Goal: Information Seeking & Learning: Compare options

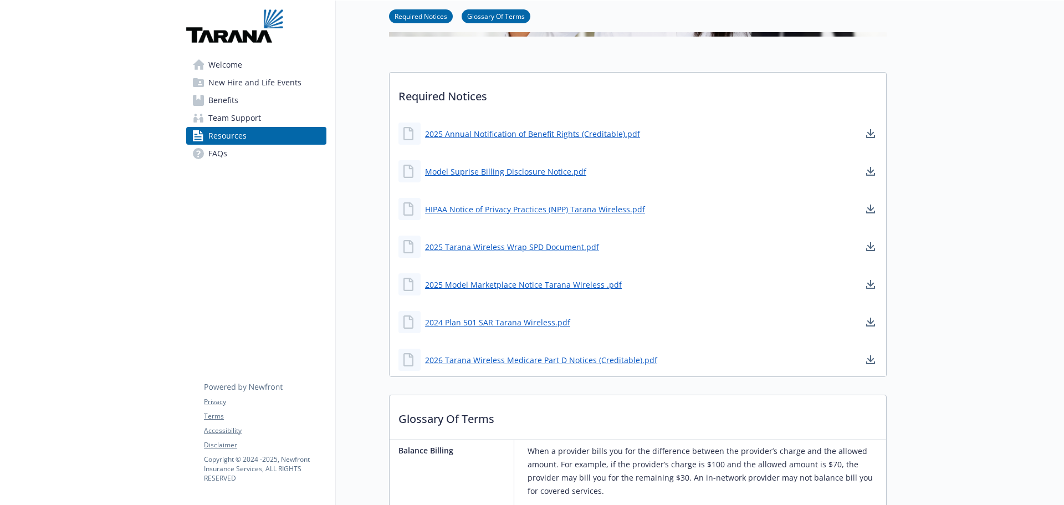
scroll to position [222, 0]
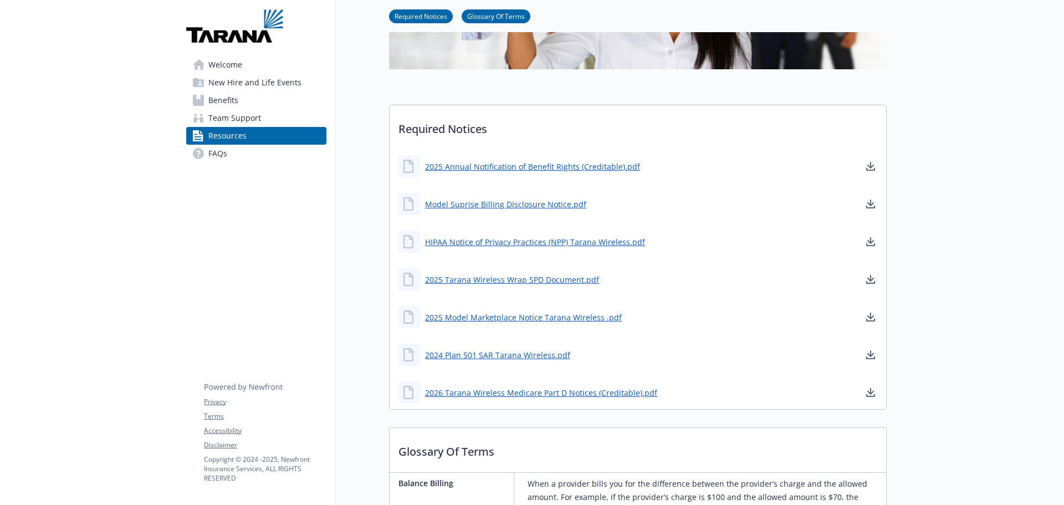
click at [220, 101] on span "Benefits" at bounding box center [223, 100] width 30 height 18
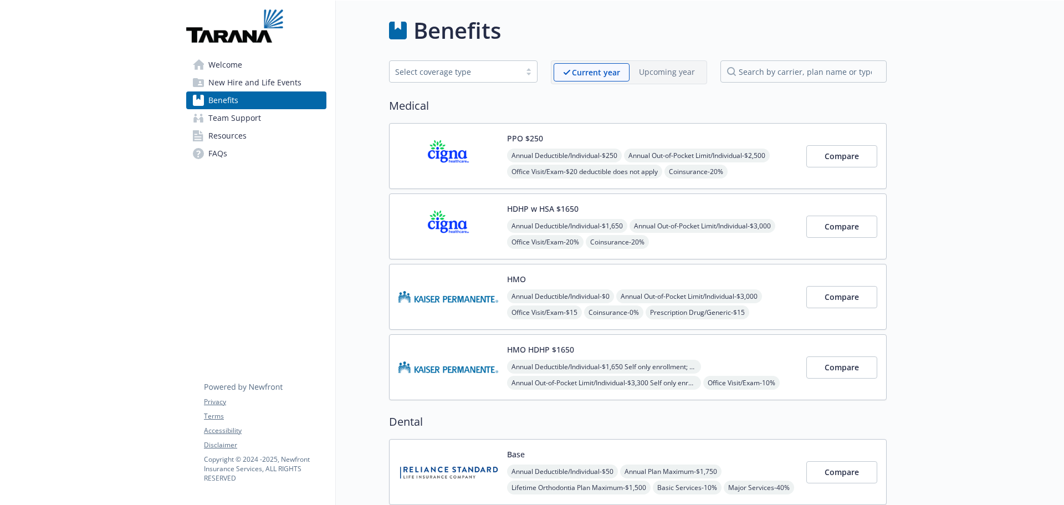
click at [450, 298] on img at bounding box center [449, 296] width 100 height 47
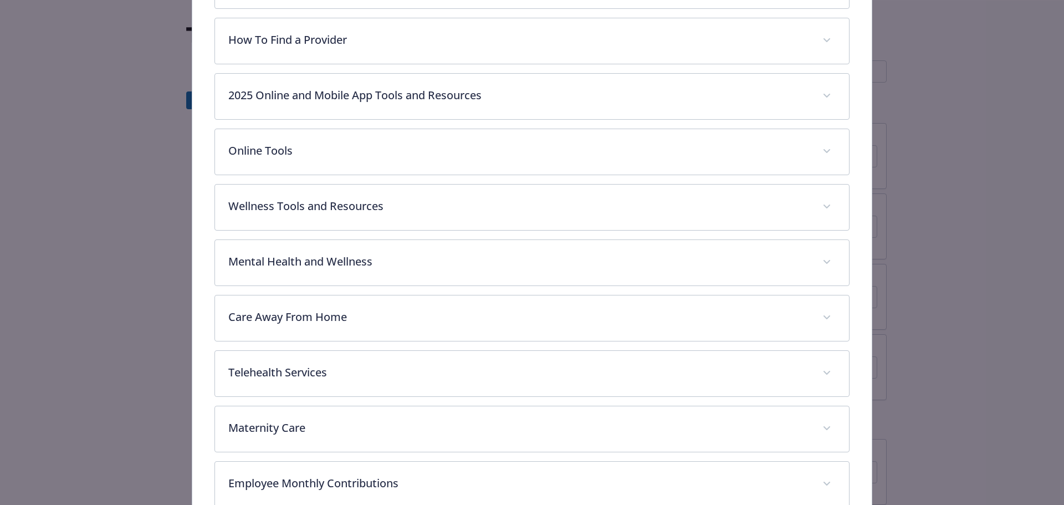
scroll to position [597, 0]
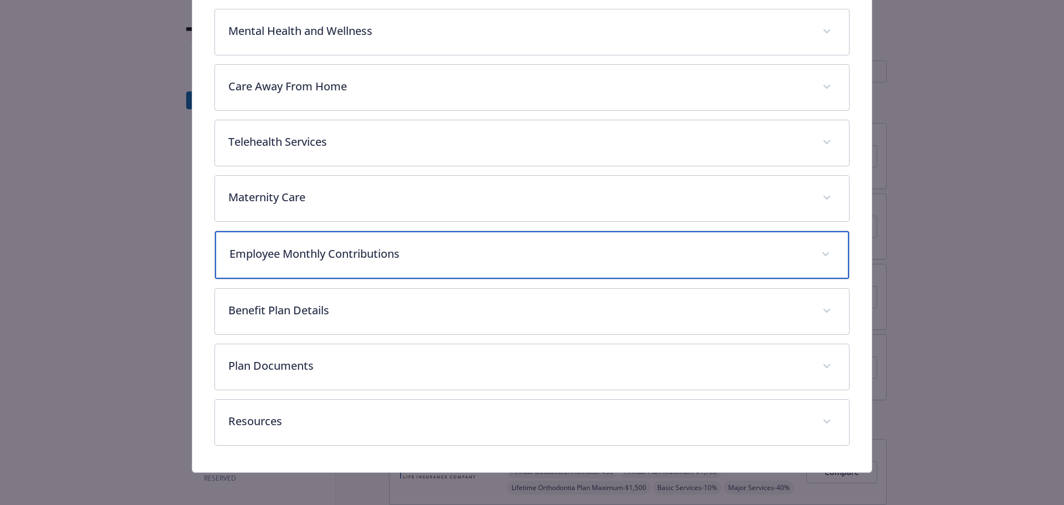
click at [315, 254] on p "Employee Monthly Contributions" at bounding box center [519, 254] width 579 height 17
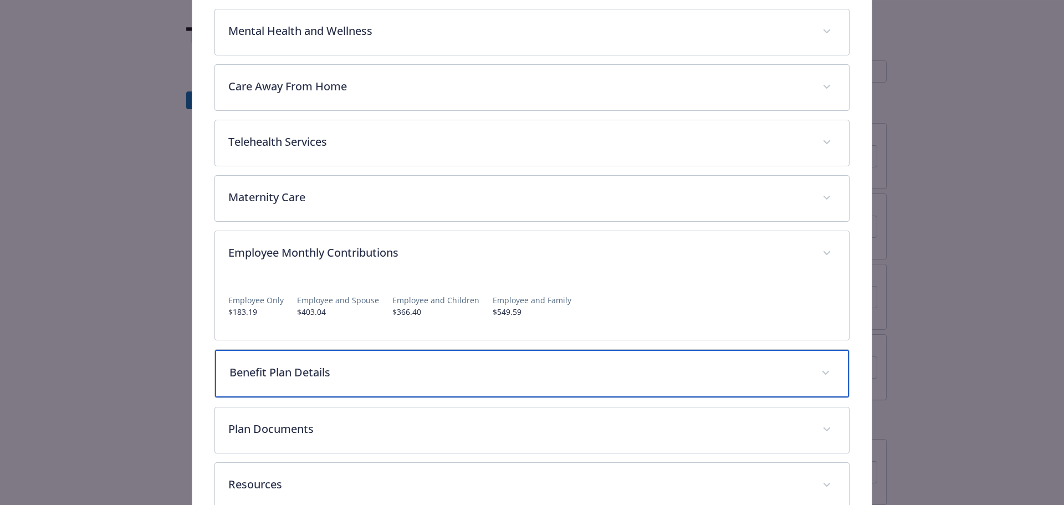
click at [279, 372] on p "Benefit Plan Details" at bounding box center [519, 372] width 579 height 17
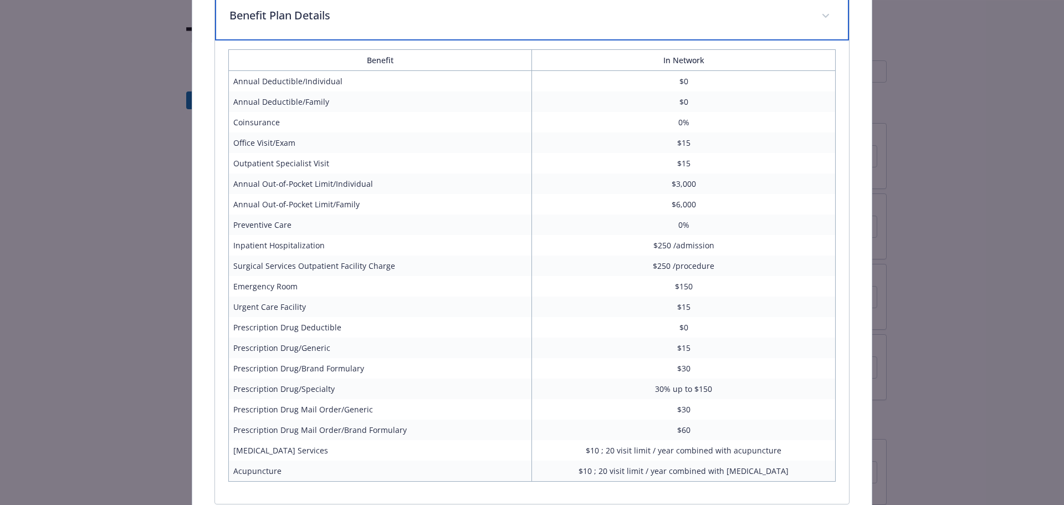
scroll to position [1095, 0]
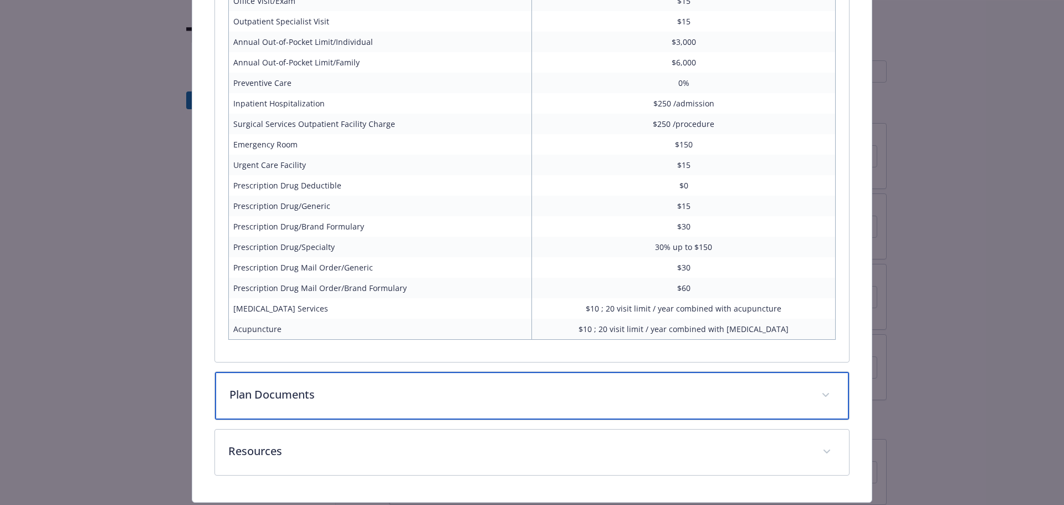
click at [820, 396] on span "details for plan Medical - HMO - Medical HMO" at bounding box center [826, 395] width 18 height 18
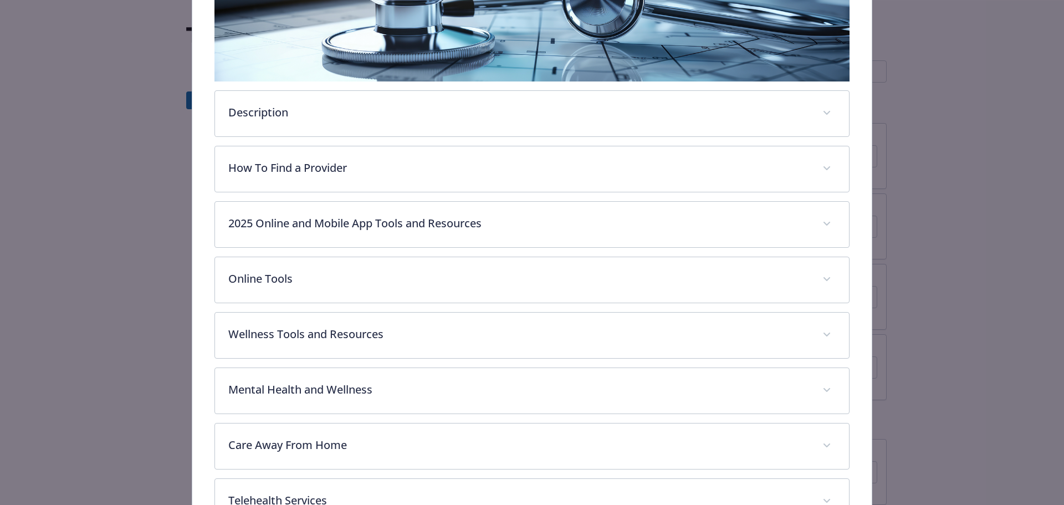
scroll to position [112, 0]
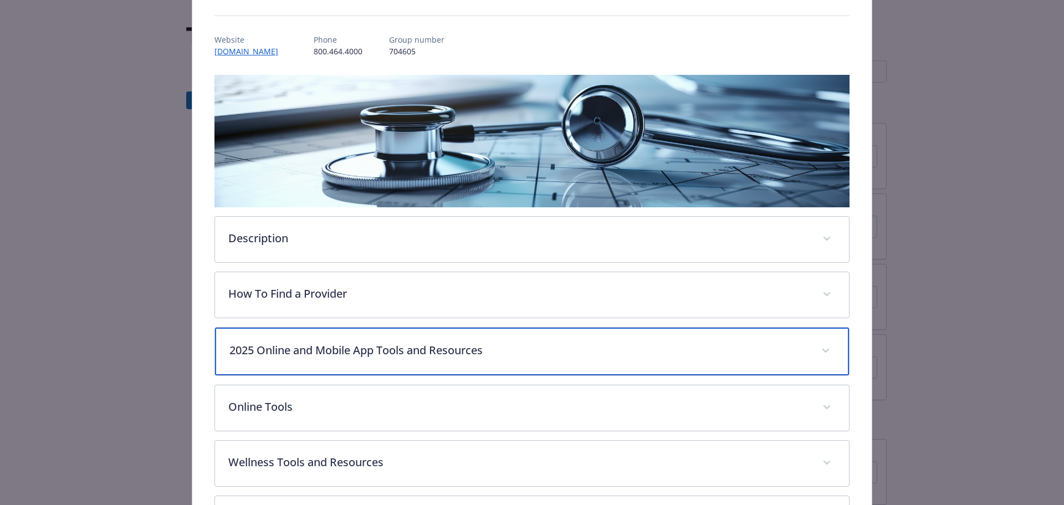
click at [823, 349] on icon "details for plan Medical - HMO - Medical HMO" at bounding box center [826, 351] width 7 height 4
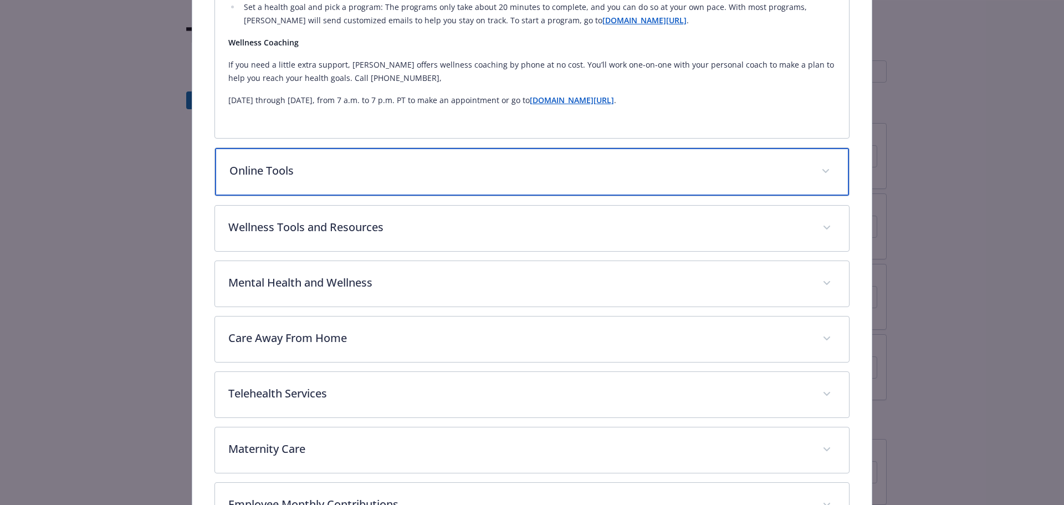
scroll to position [1052, 0]
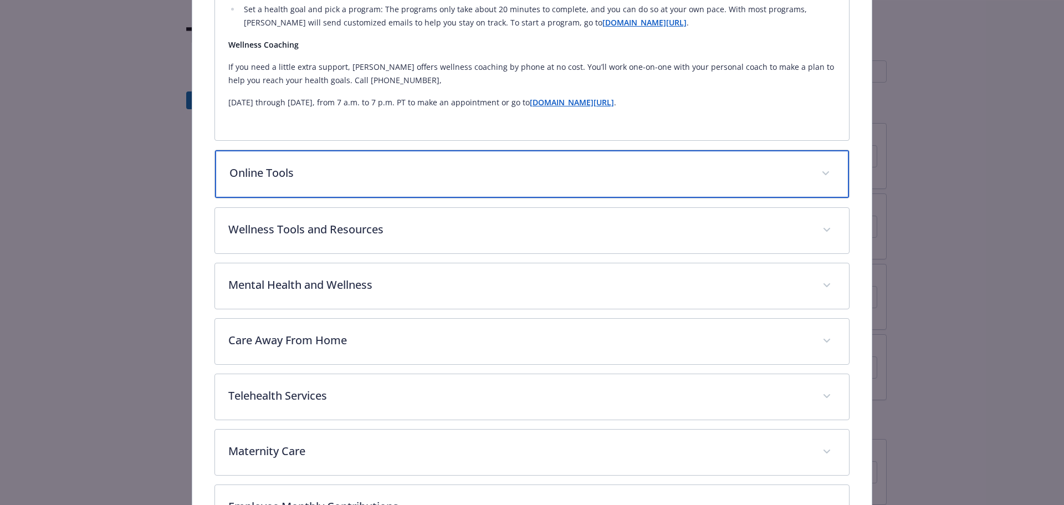
click at [823, 173] on icon "details for plan Medical - HMO - Medical HMO" at bounding box center [826, 173] width 7 height 4
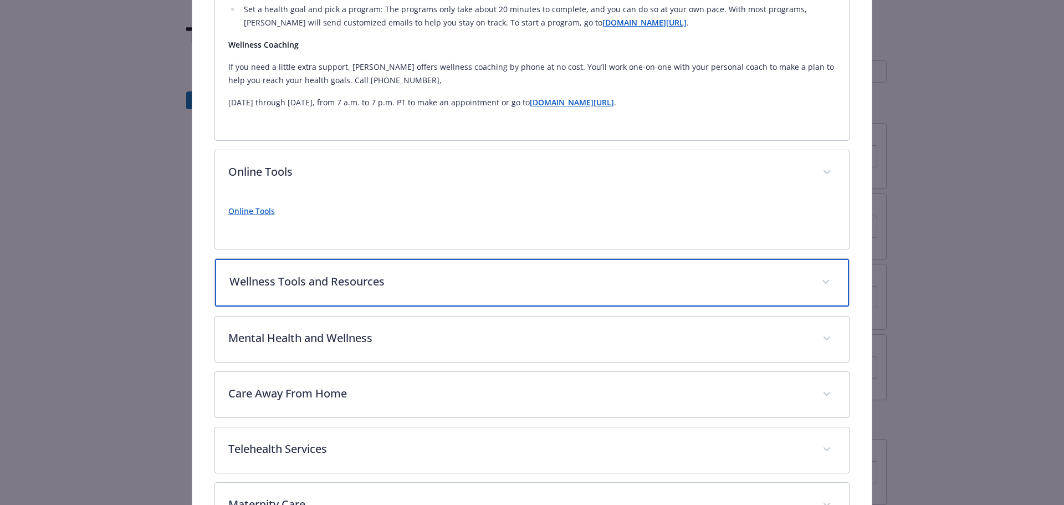
click at [823, 284] on span "details for plan Medical - HMO - Medical HMO" at bounding box center [826, 282] width 18 height 18
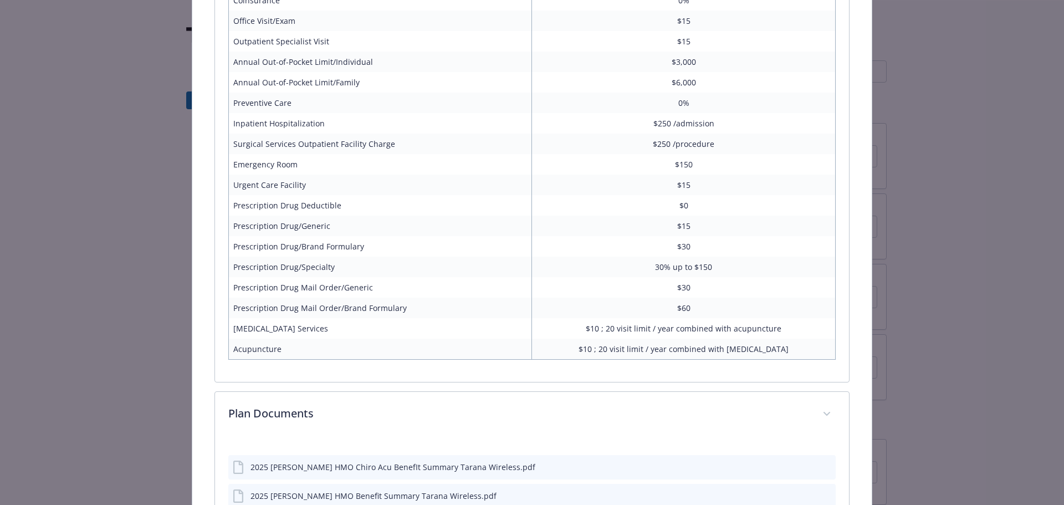
scroll to position [2090, 0]
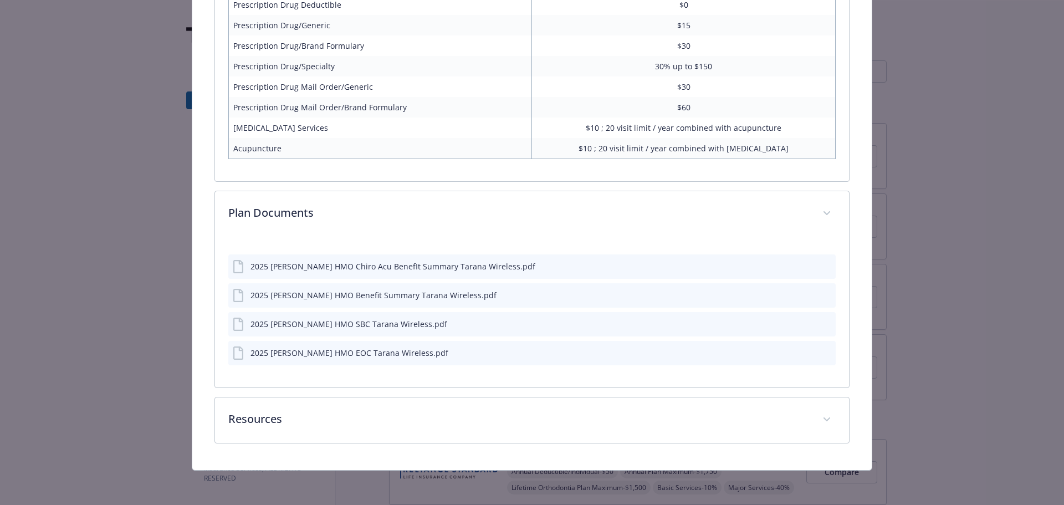
drag, startPoint x: 225, startPoint y: 105, endPoint x: 752, endPoint y: 167, distance: 531.5
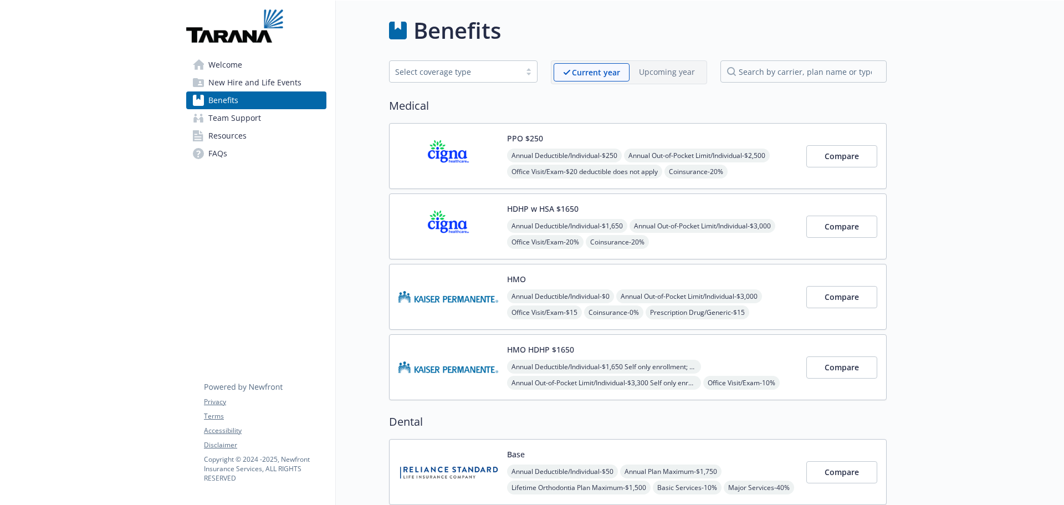
drag, startPoint x: 928, startPoint y: 35, endPoint x: 962, endPoint y: 159, distance: 128.8
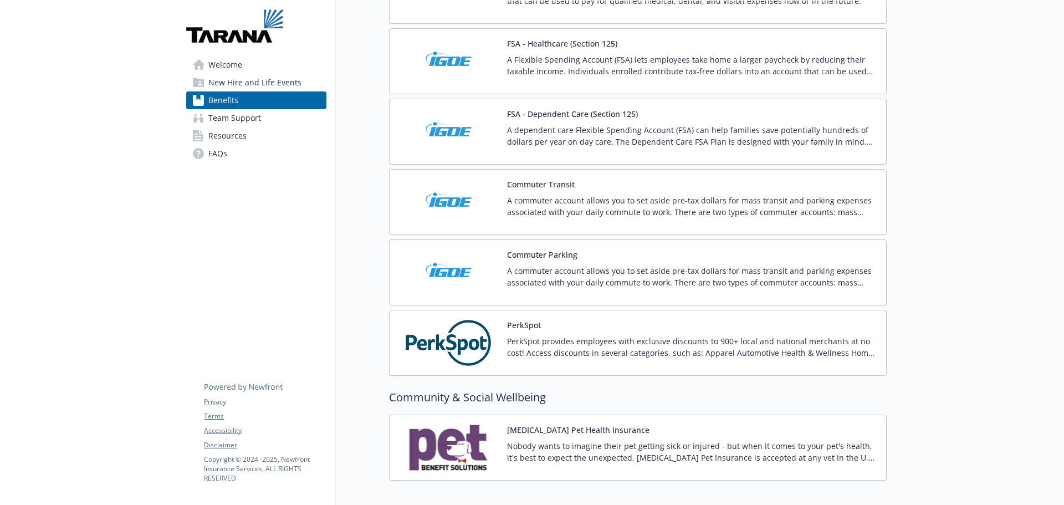
scroll to position [1455, 0]
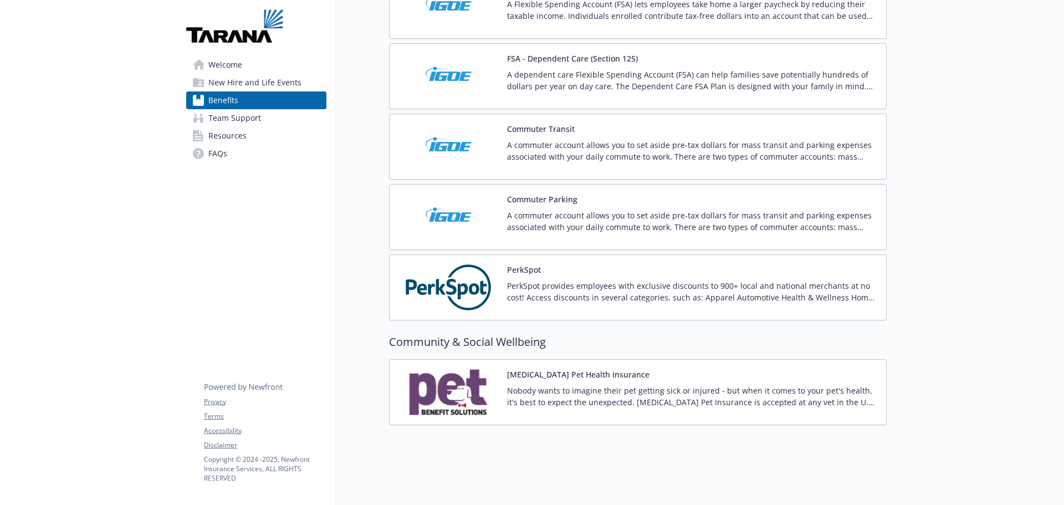
click at [239, 132] on span "Resources" at bounding box center [227, 136] width 38 height 18
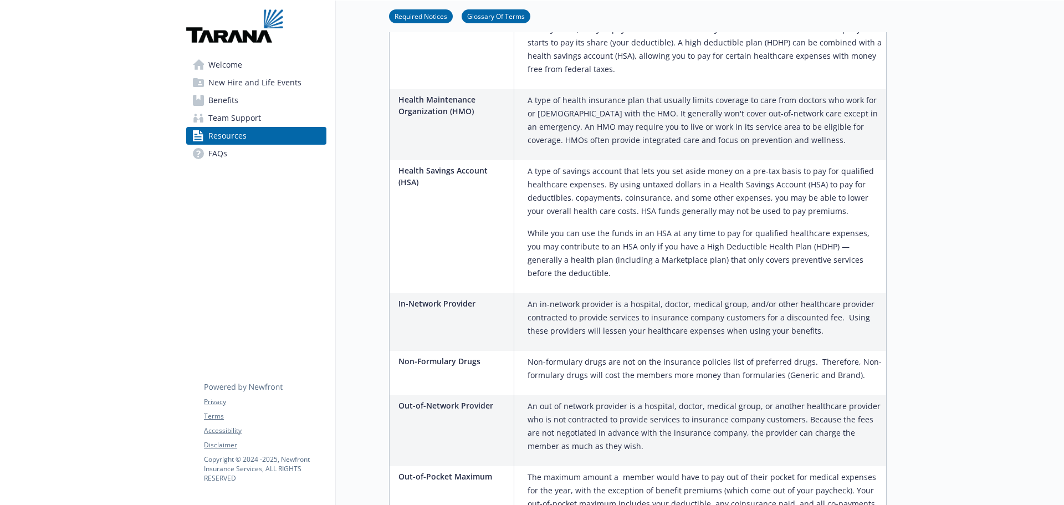
scroll to position [1067, 0]
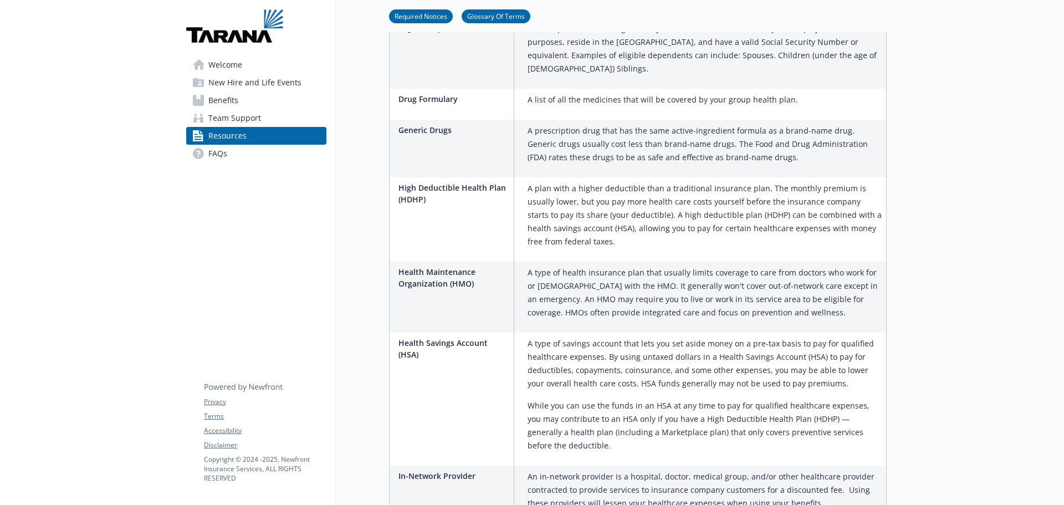
click at [219, 157] on span "FAQs" at bounding box center [217, 154] width 19 height 18
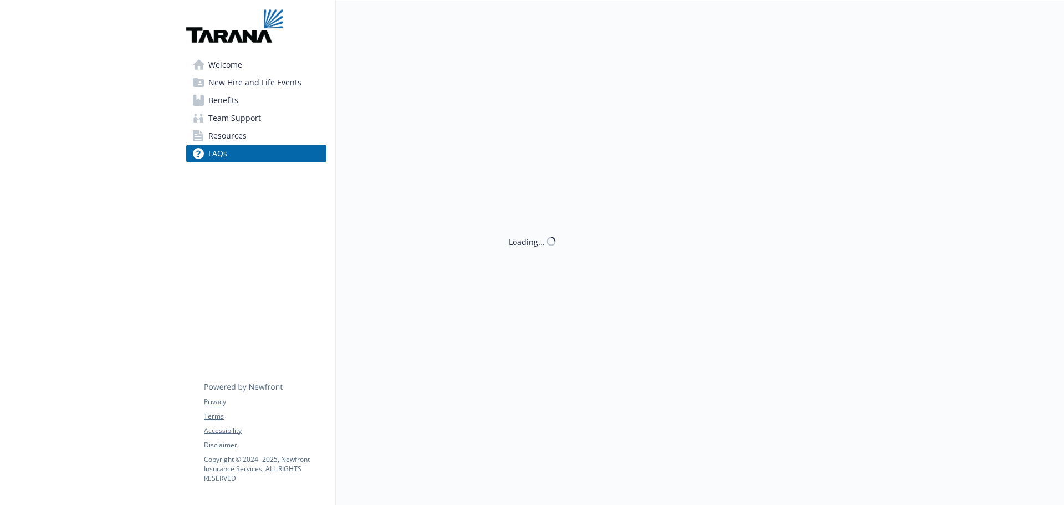
scroll to position [1067, 0]
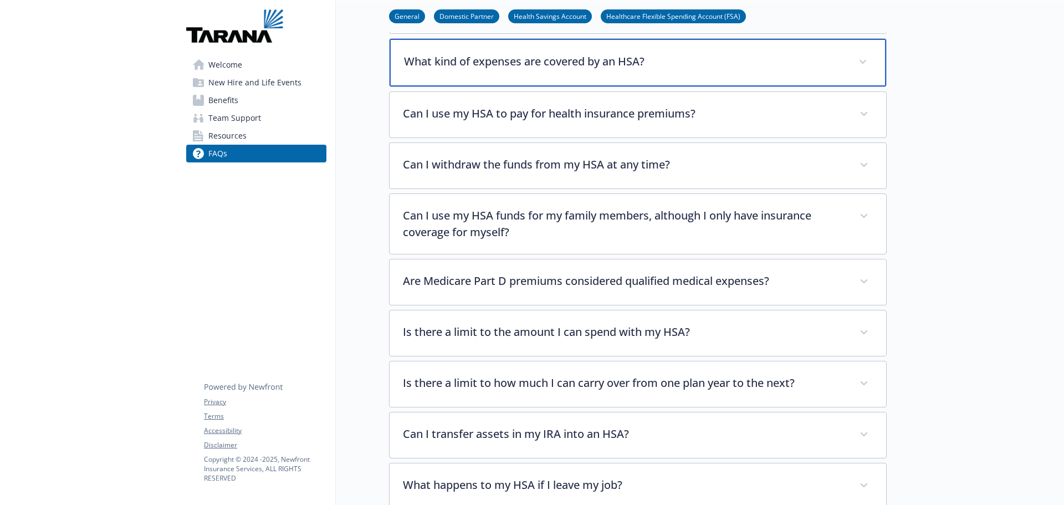
click at [552, 53] on p "What kind of expenses are covered by an HSA?" at bounding box center [624, 61] width 441 height 17
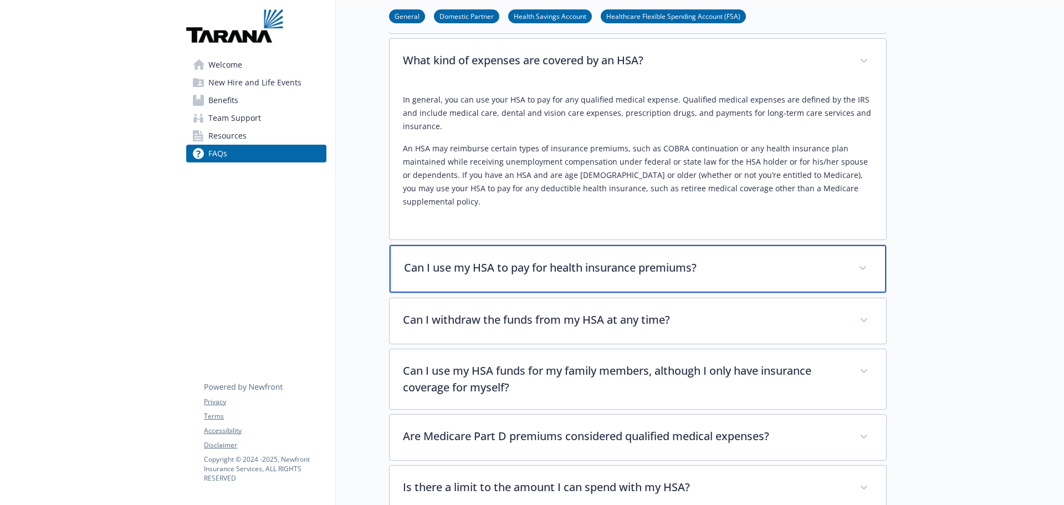
click at [867, 259] on span at bounding box center [863, 268] width 18 height 18
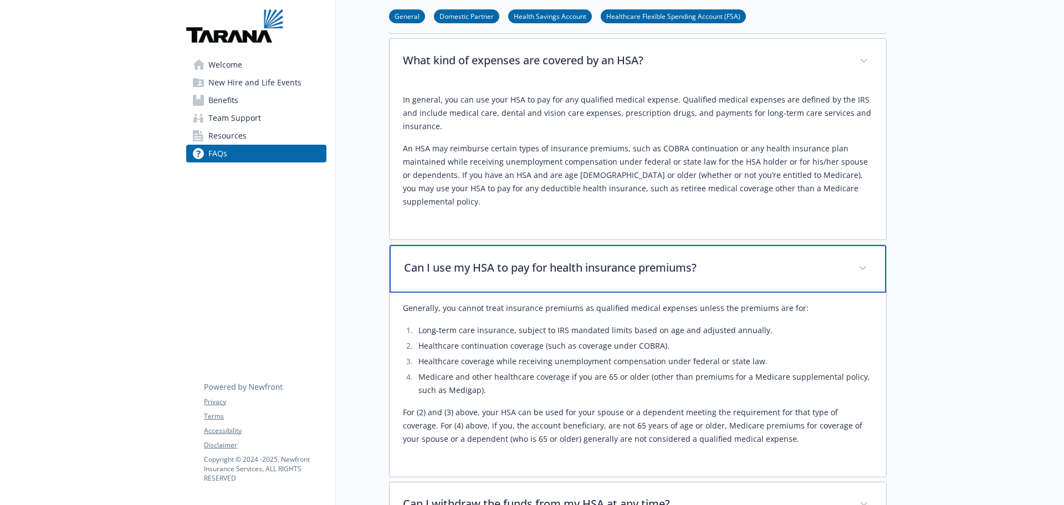
scroll to position [1400, 0]
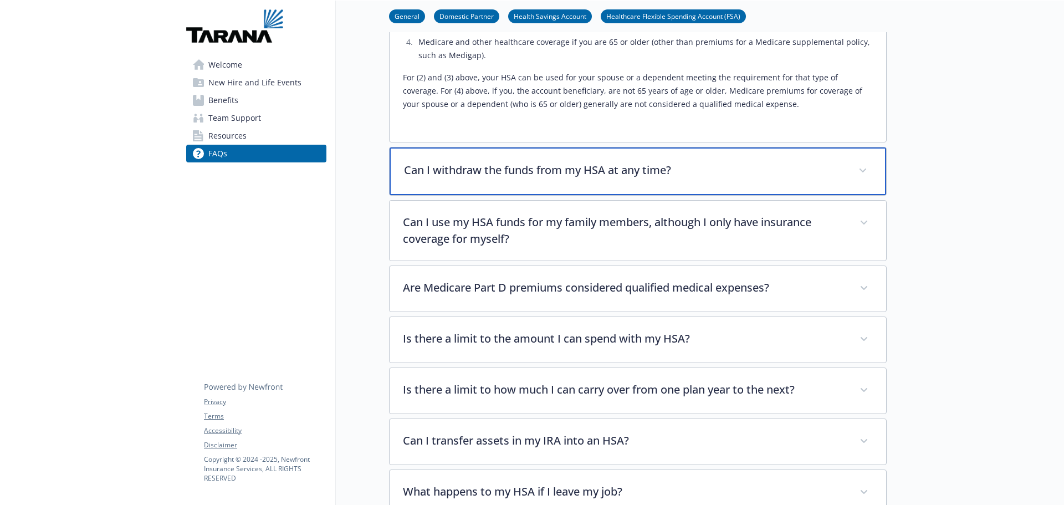
click at [863, 162] on span at bounding box center [863, 171] width 18 height 18
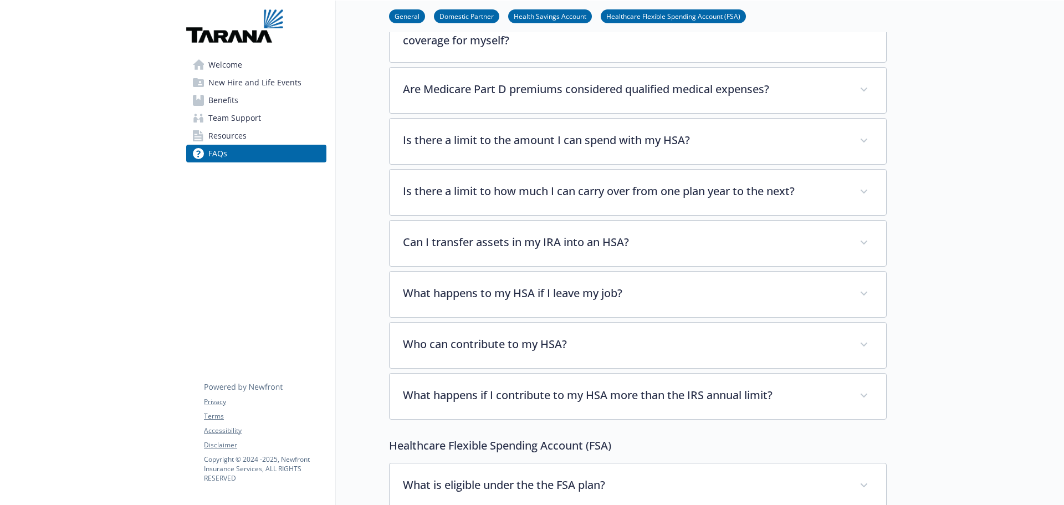
scroll to position [1843, 0]
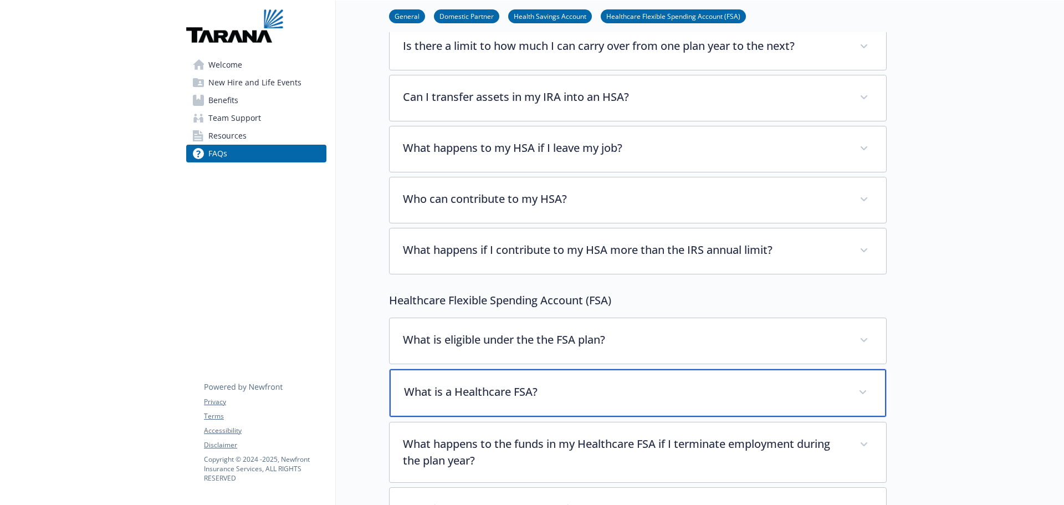
click at [557, 384] on p "What is a Healthcare FSA?" at bounding box center [624, 392] width 441 height 17
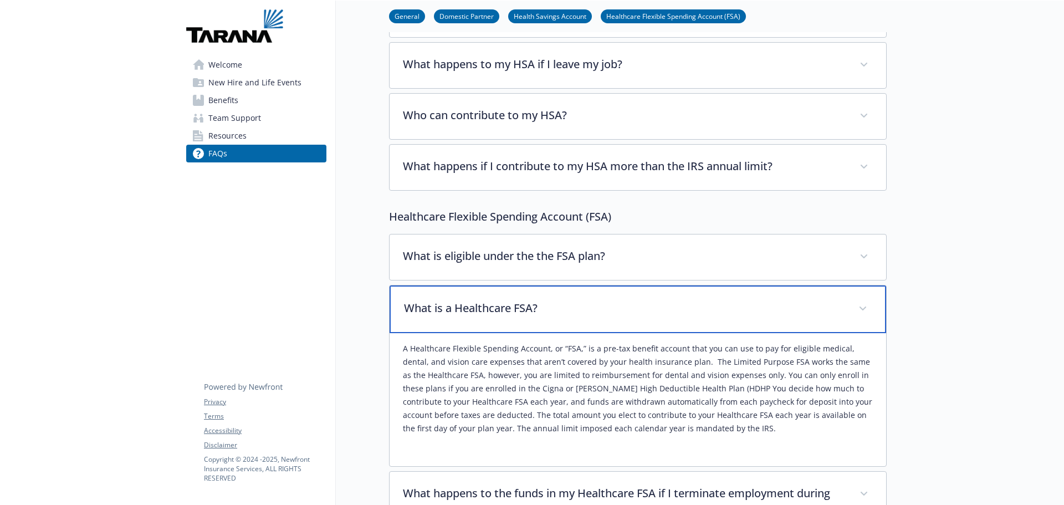
scroll to position [2093, 0]
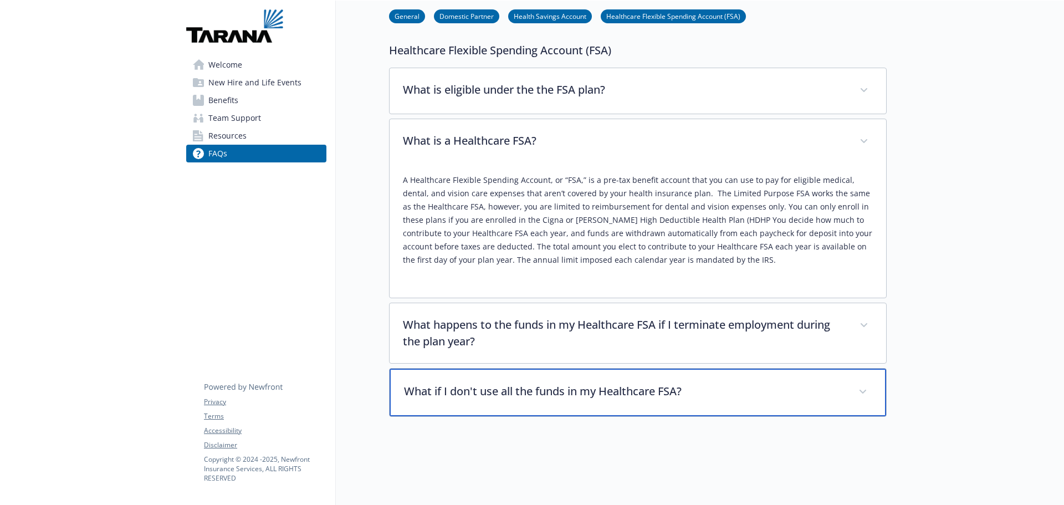
click at [858, 383] on span at bounding box center [863, 392] width 18 height 18
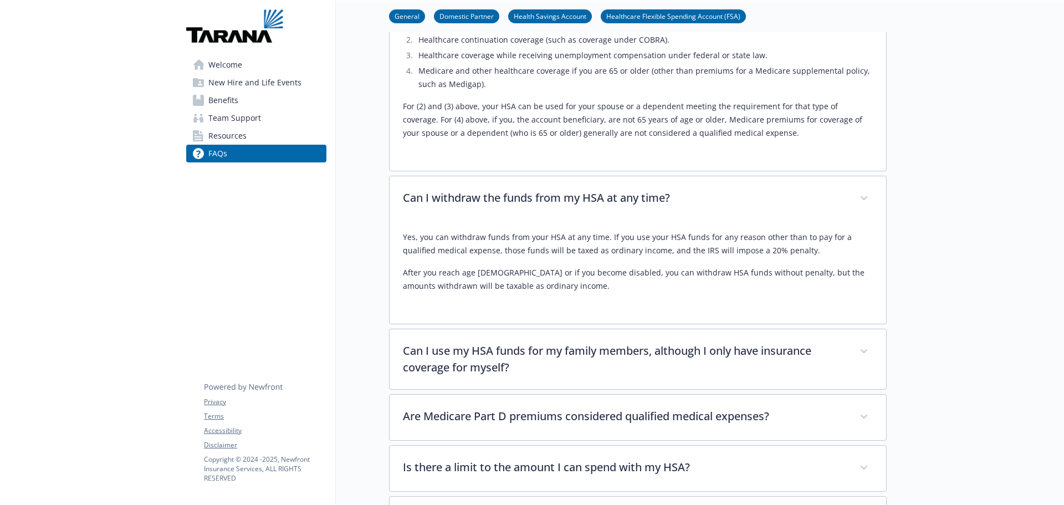
scroll to position [1273, 0]
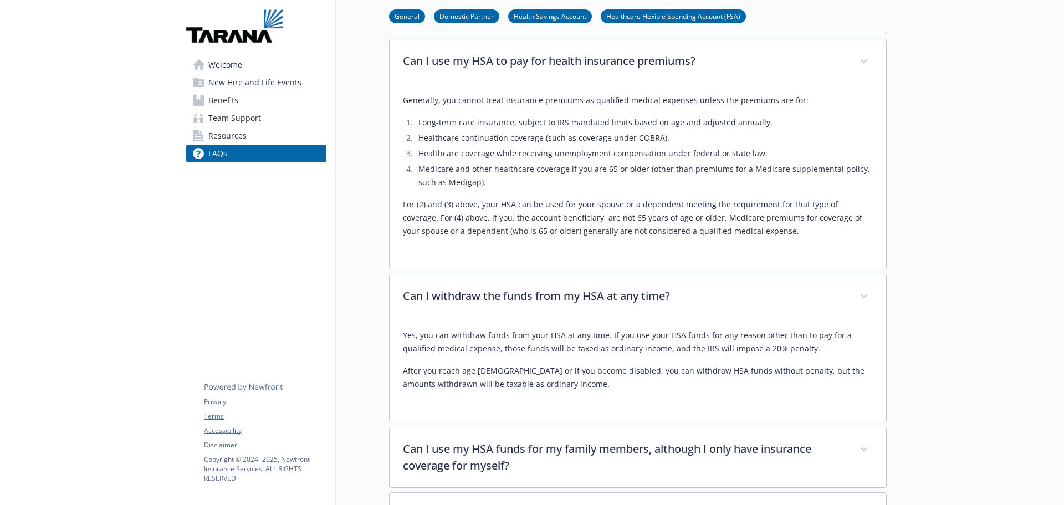
click at [260, 118] on link "Team Support" at bounding box center [256, 118] width 140 height 18
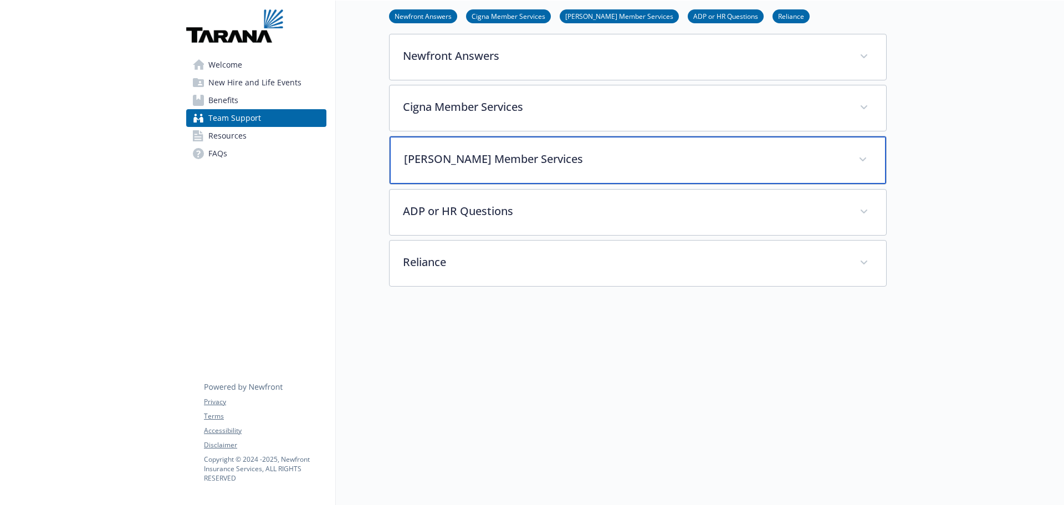
scroll to position [188, 0]
click at [446, 151] on p "[PERSON_NAME] Member Services" at bounding box center [624, 159] width 441 height 17
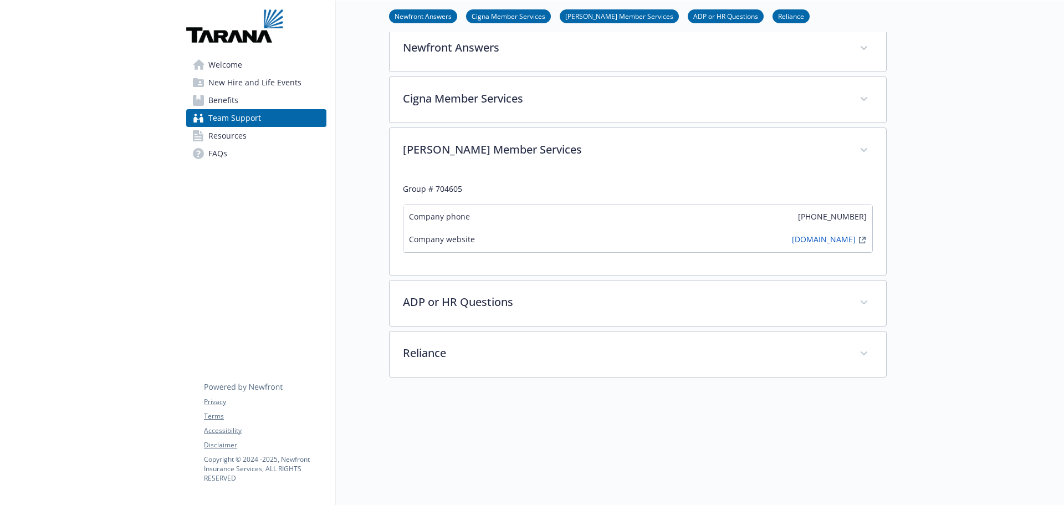
click at [595, 18] on link "[PERSON_NAME] Member Services" at bounding box center [619, 16] width 119 height 11
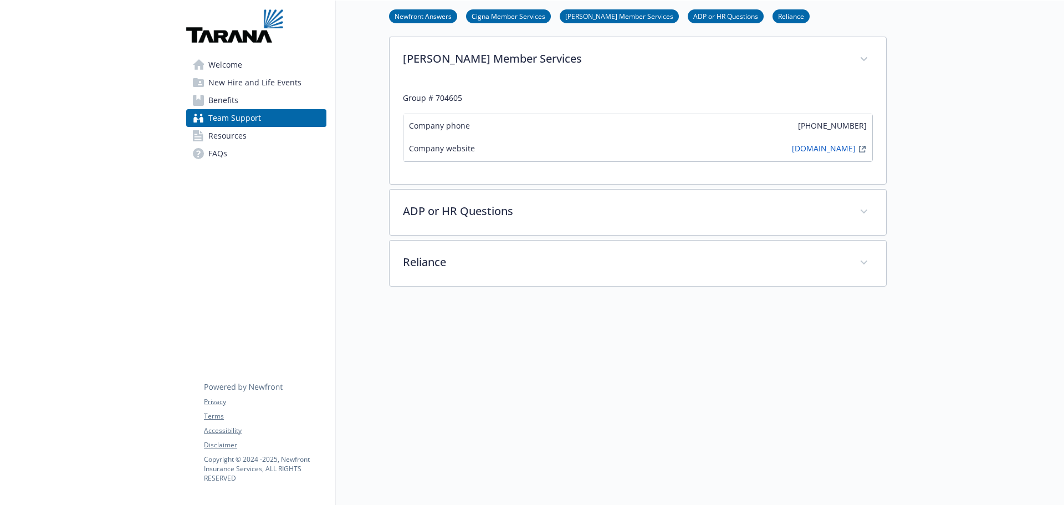
click at [977, 208] on div at bounding box center [975, 113] width 177 height 783
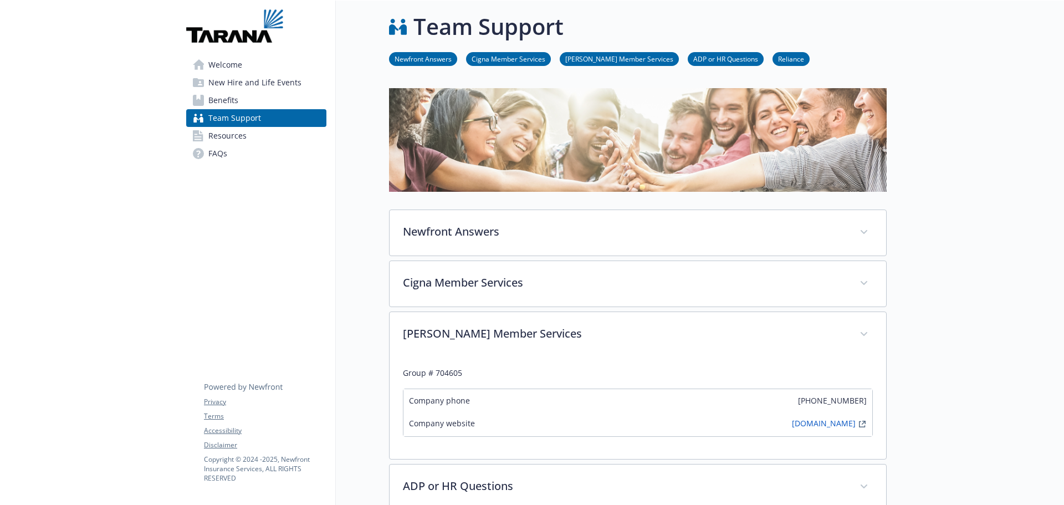
scroll to position [0, 8]
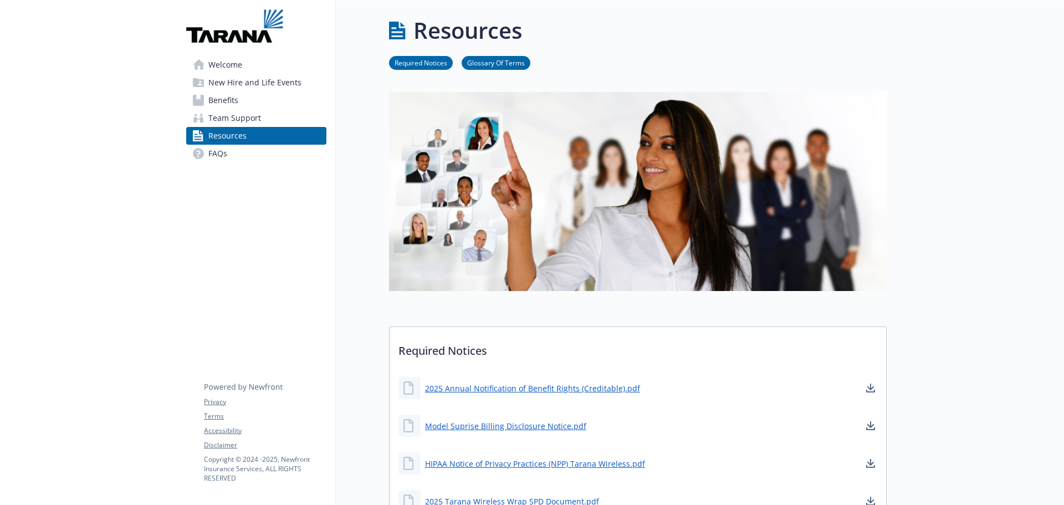
scroll to position [55, 8]
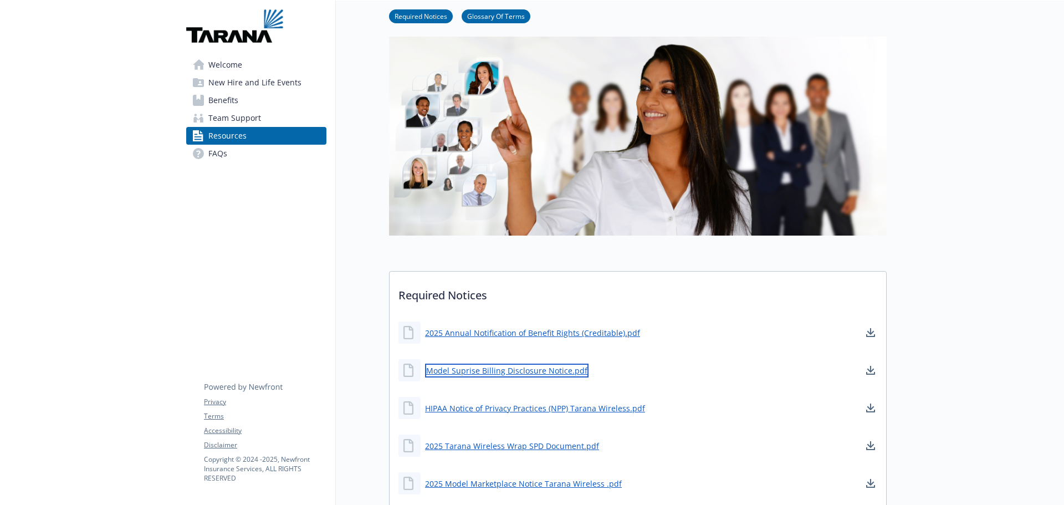
click at [547, 371] on link "Model Suprise Billing Disclosure Notice.pdf" at bounding box center [507, 371] width 164 height 14
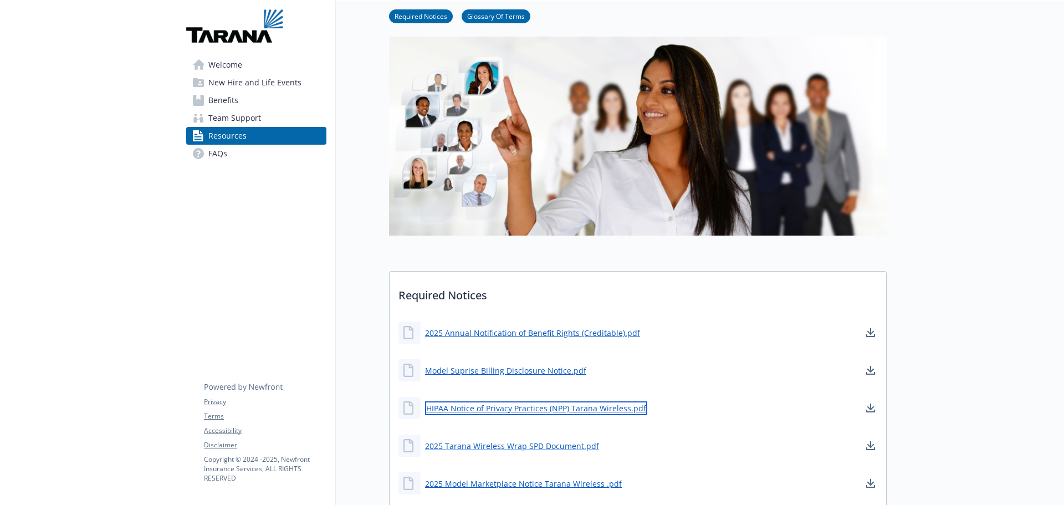
click at [504, 410] on link "HIPAA Notice of Privacy Practices (NPP) Tarana Wireless.pdf" at bounding box center [536, 408] width 222 height 14
click at [725, 391] on div "2025 Annual Notification of Benefit Rights (Creditable).pdf Model Suprise Billi…" at bounding box center [638, 445] width 497 height 259
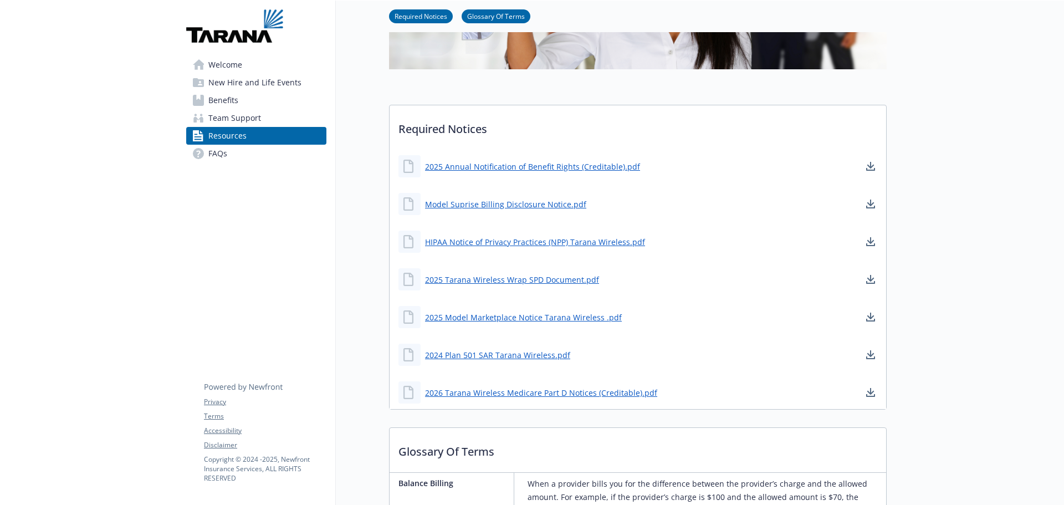
click at [216, 99] on span "Benefits" at bounding box center [223, 100] width 30 height 18
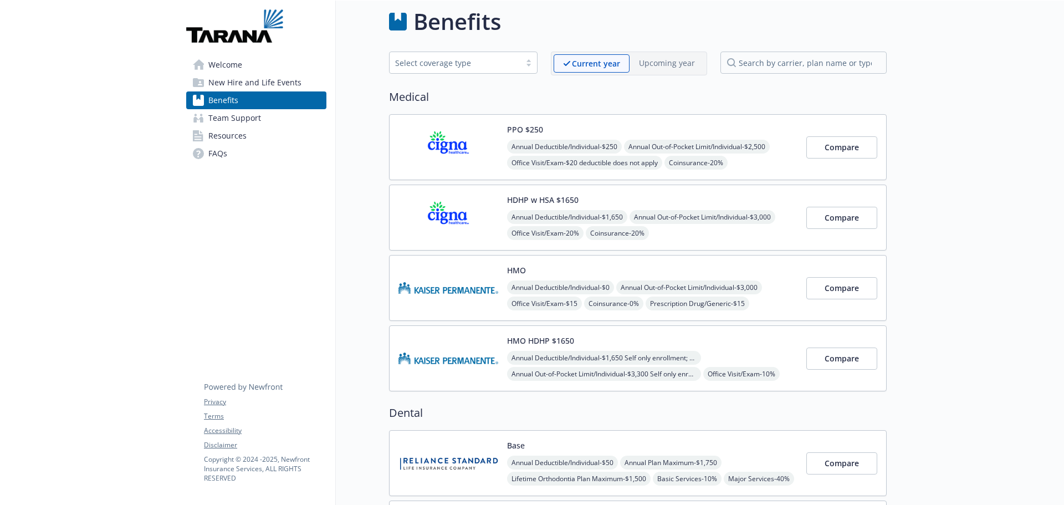
scroll to position [222, 8]
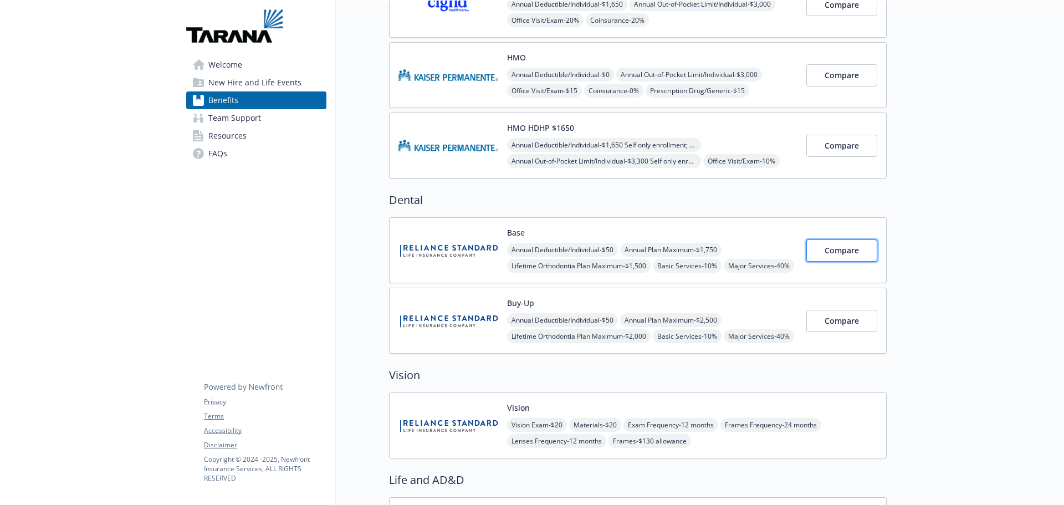
click at [825, 252] on span "Compare" at bounding box center [842, 250] width 34 height 11
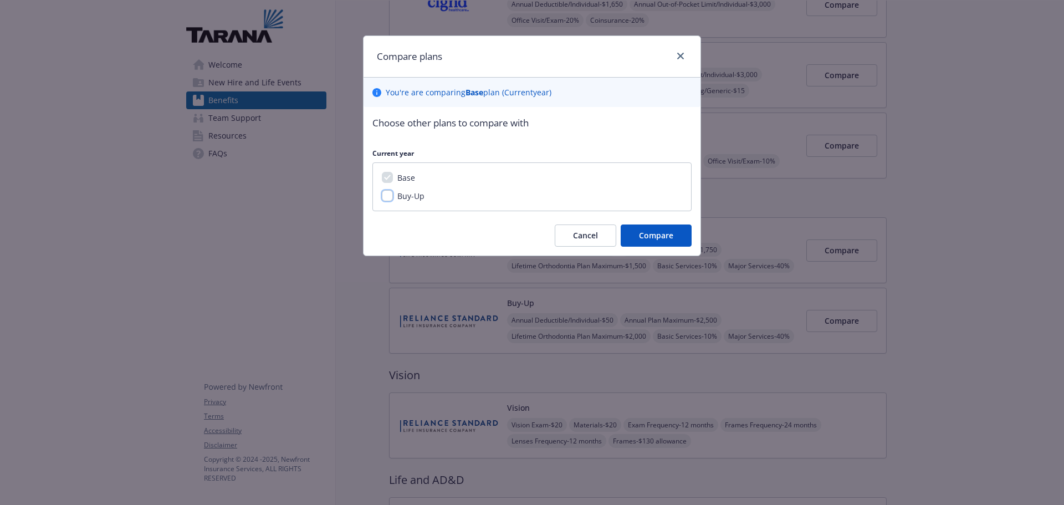
click at [389, 200] on input "Buy-Up" at bounding box center [387, 195] width 11 height 11
click at [388, 200] on input "Buy-Up" at bounding box center [387, 195] width 11 height 11
checkbox input "false"
click at [680, 58] on icon "close" at bounding box center [680, 56] width 7 height 7
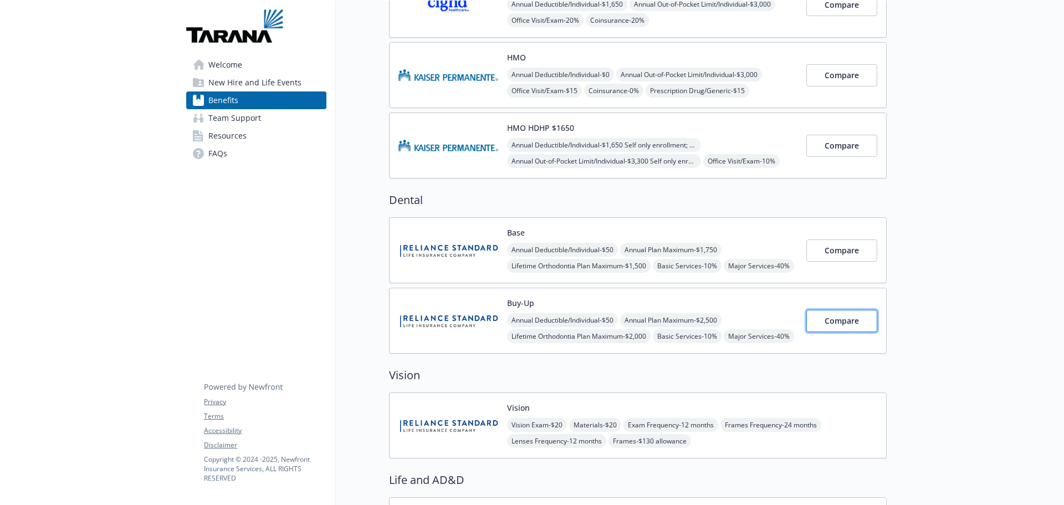
click at [827, 322] on span "Compare" at bounding box center [842, 320] width 34 height 11
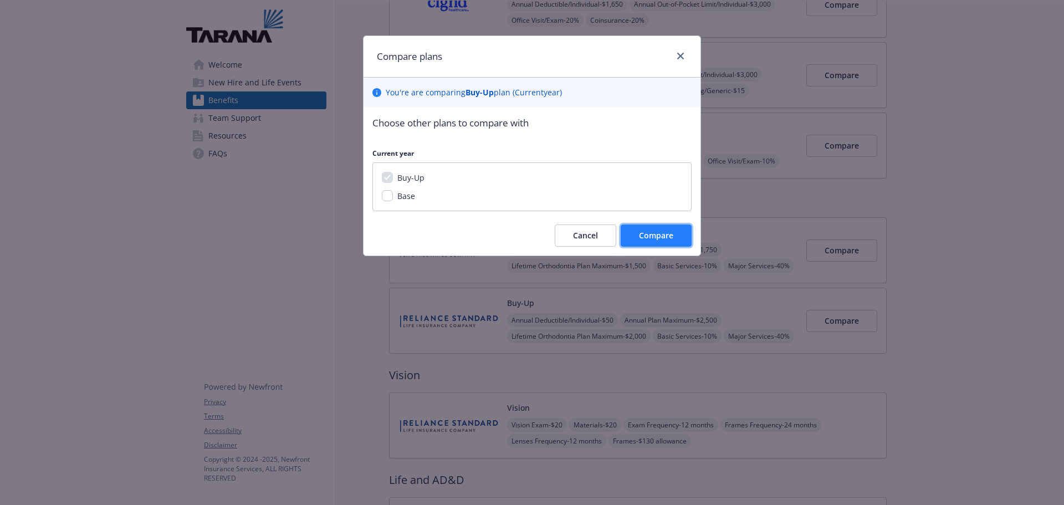
click at [676, 233] on button "Compare" at bounding box center [656, 236] width 71 height 22
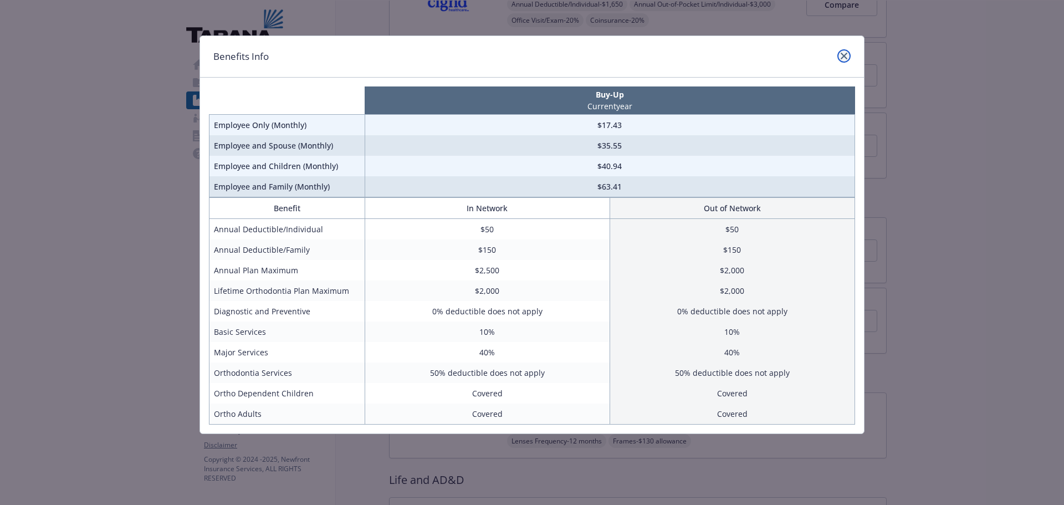
click at [843, 56] on icon "close" at bounding box center [844, 56] width 7 height 7
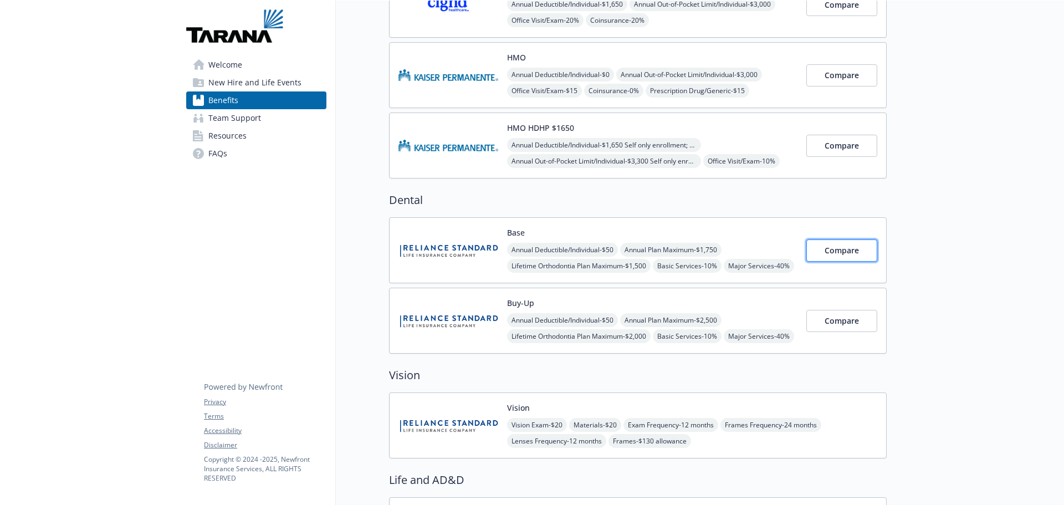
click at [838, 253] on span "Compare" at bounding box center [842, 250] width 34 height 11
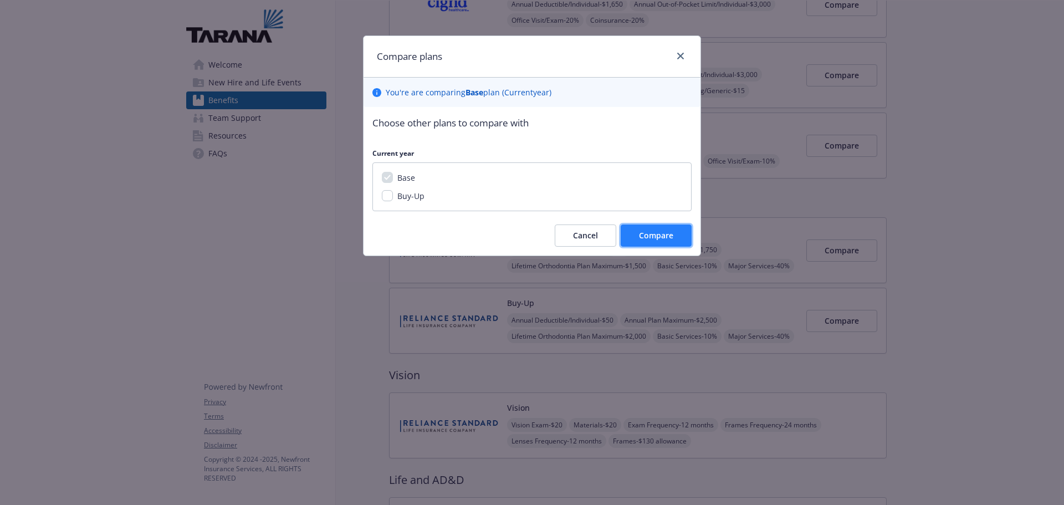
click at [664, 235] on span "Compare" at bounding box center [656, 235] width 34 height 11
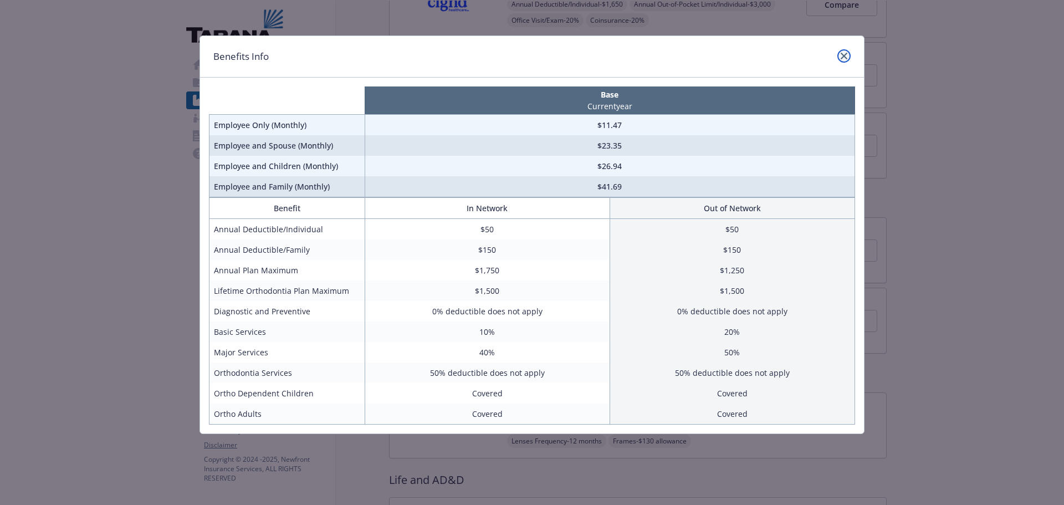
click at [842, 54] on icon "close" at bounding box center [844, 56] width 7 height 7
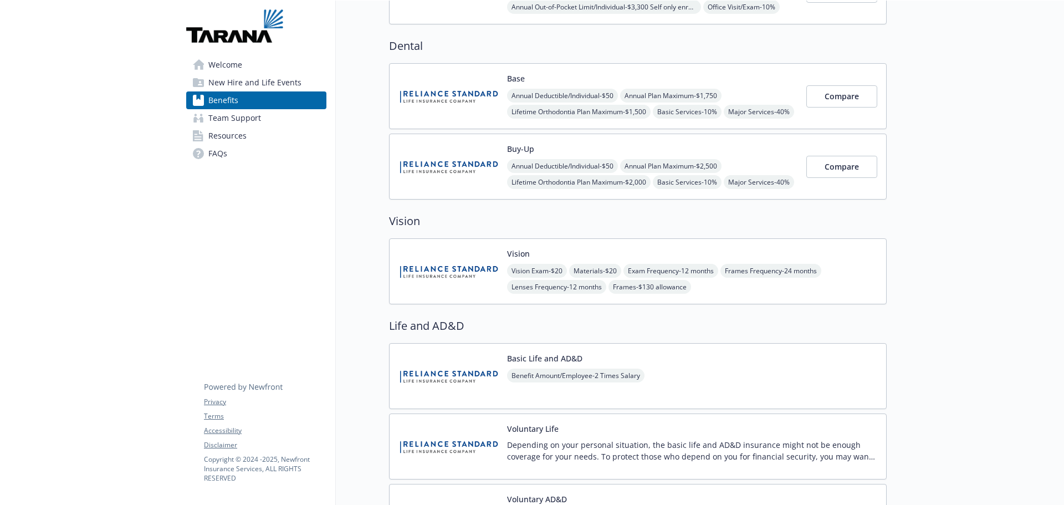
scroll to position [388, 8]
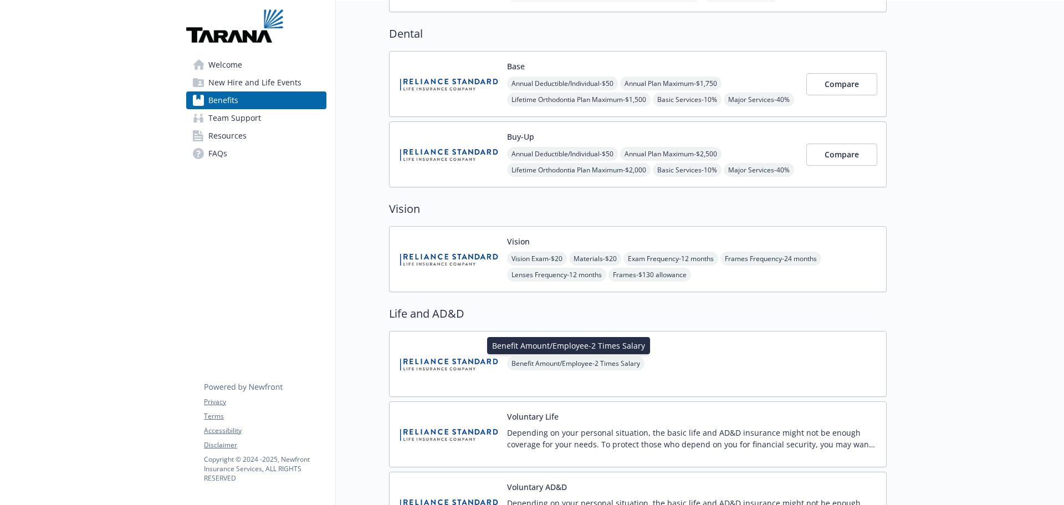
click at [531, 364] on span "Benefit Amount/Employee - 2 Times Salary" at bounding box center [575, 363] width 137 height 14
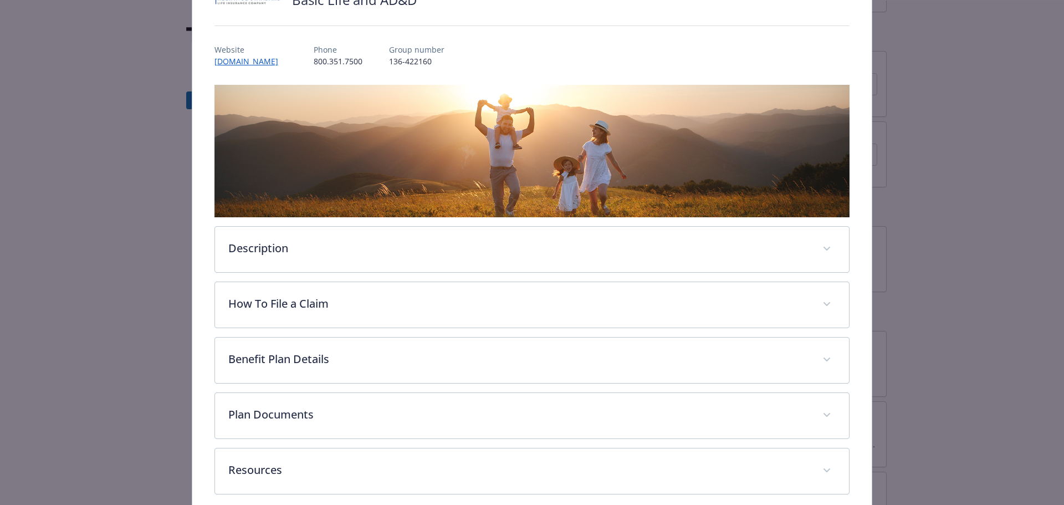
scroll to position [153, 0]
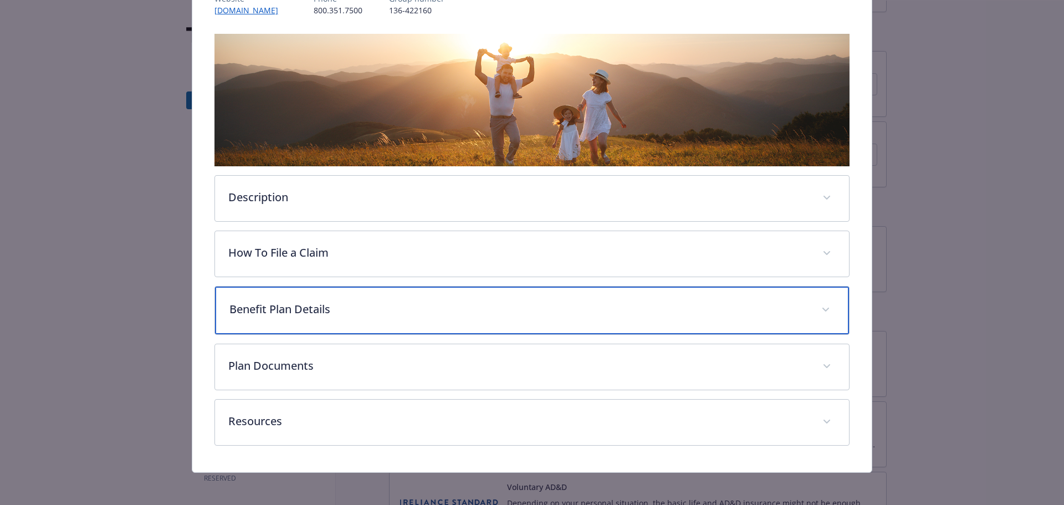
click at [266, 301] on p "Benefit Plan Details" at bounding box center [519, 309] width 579 height 17
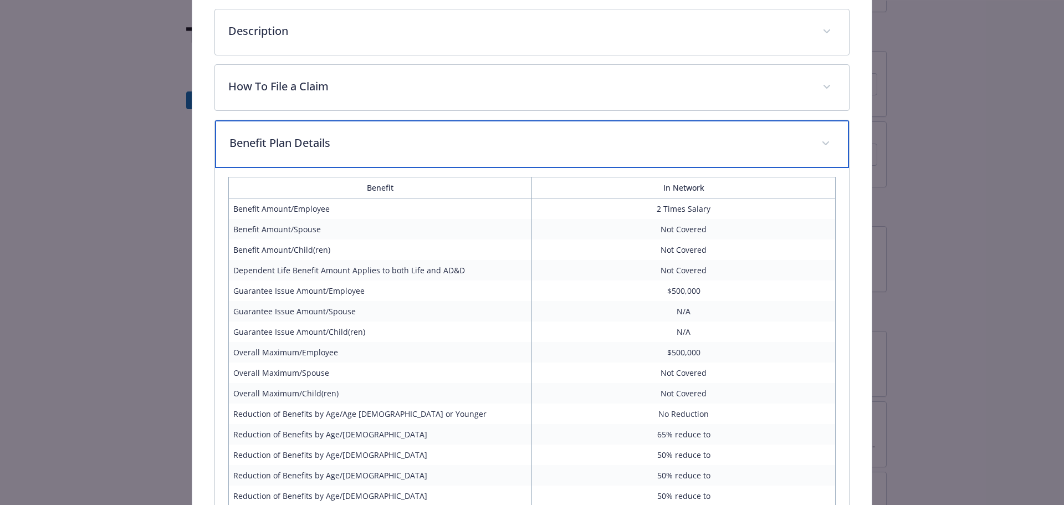
scroll to position [537, 0]
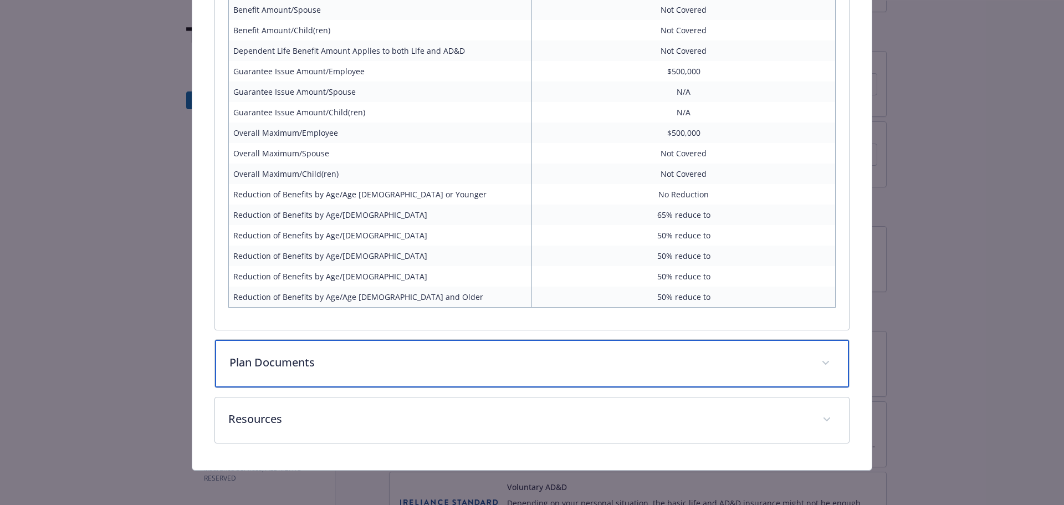
click at [823, 362] on icon "details for plan Life and AD&D - Basic Life and AD&D - Life and AD&D" at bounding box center [826, 363] width 7 height 4
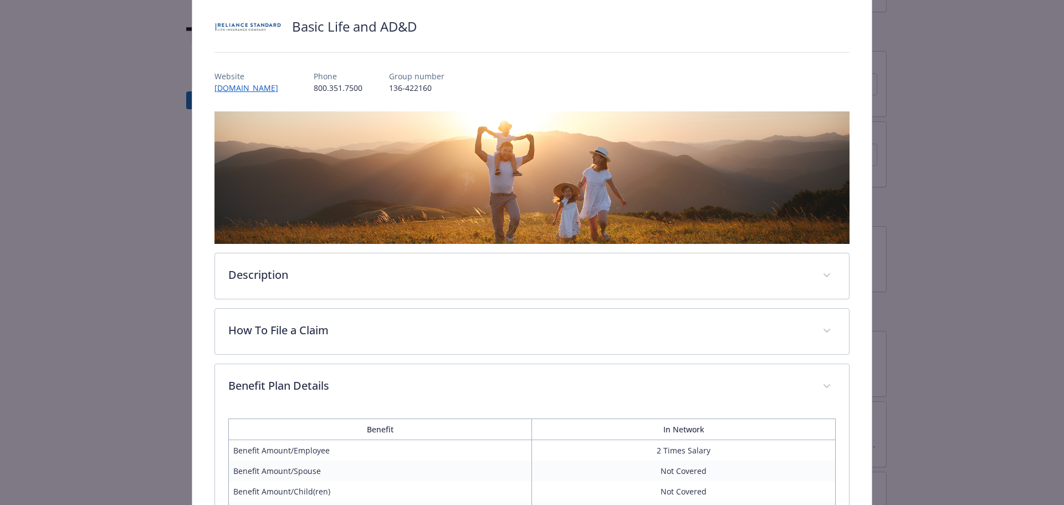
scroll to position [0, 0]
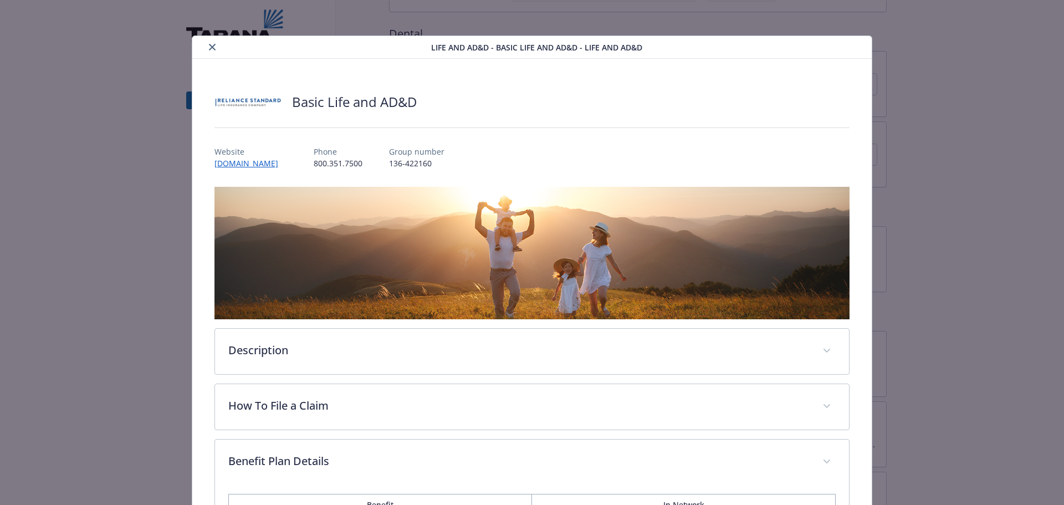
drag, startPoint x: 210, startPoint y: 45, endPoint x: 460, endPoint y: 81, distance: 252.7
click at [212, 45] on icon "close" at bounding box center [212, 47] width 7 height 7
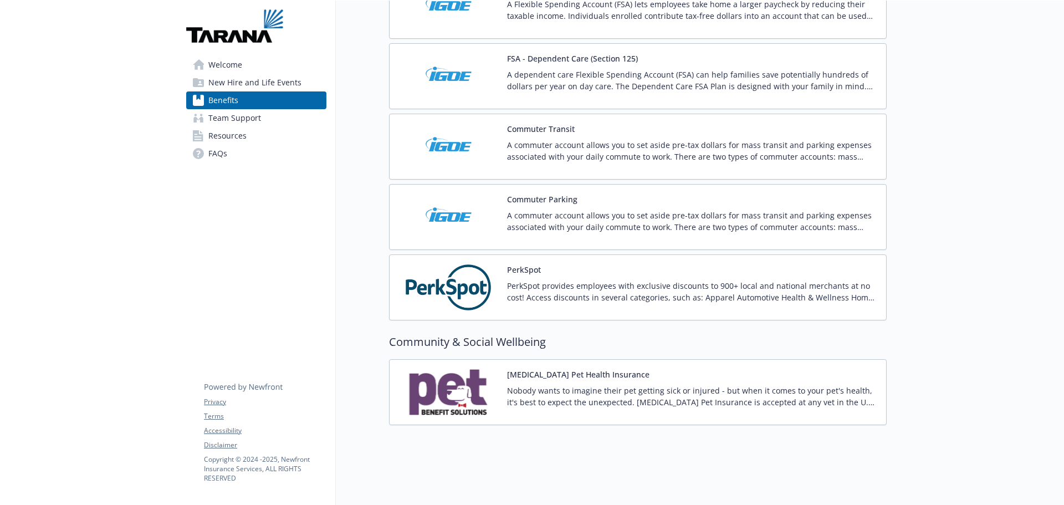
scroll to position [1455, 8]
click at [528, 385] on p "Nobody wants to imagine their pet getting sick or injured - but when it comes t…" at bounding box center [692, 396] width 370 height 23
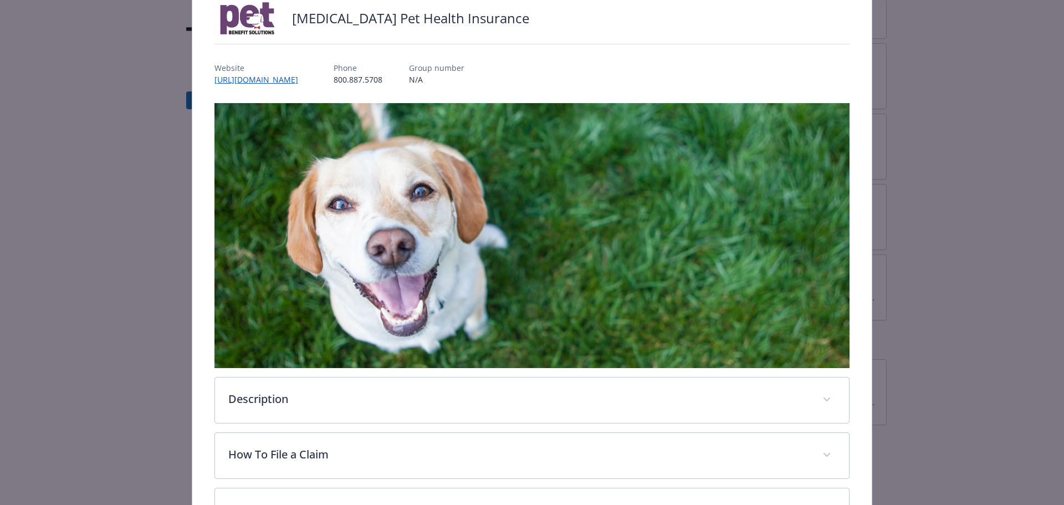
scroll to position [222, 0]
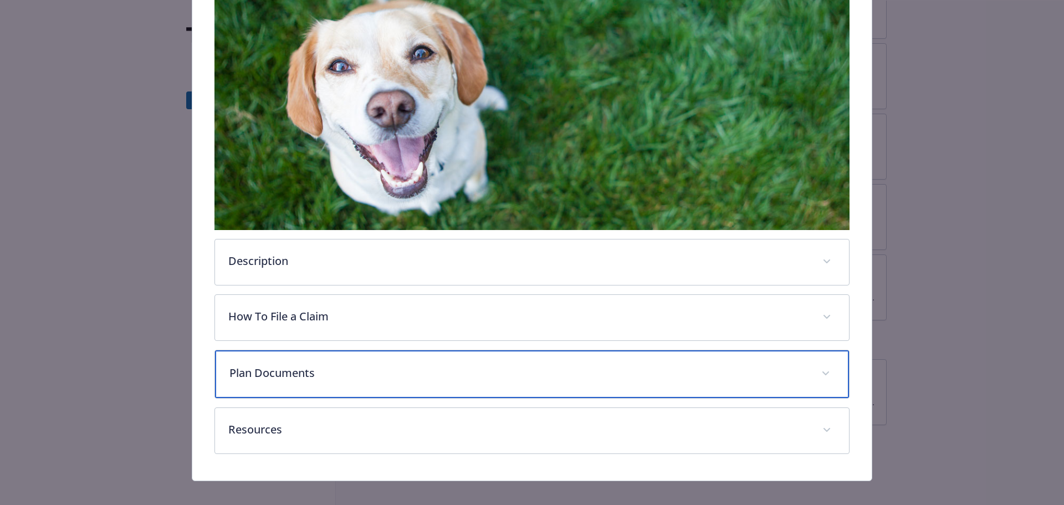
click at [575, 379] on div "Plan Documents" at bounding box center [532, 374] width 635 height 48
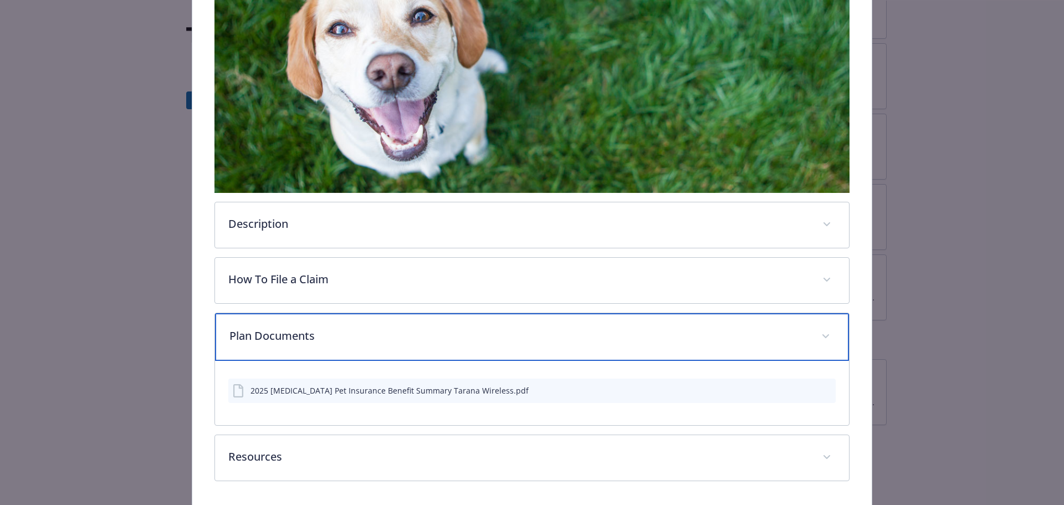
scroll to position [295, 0]
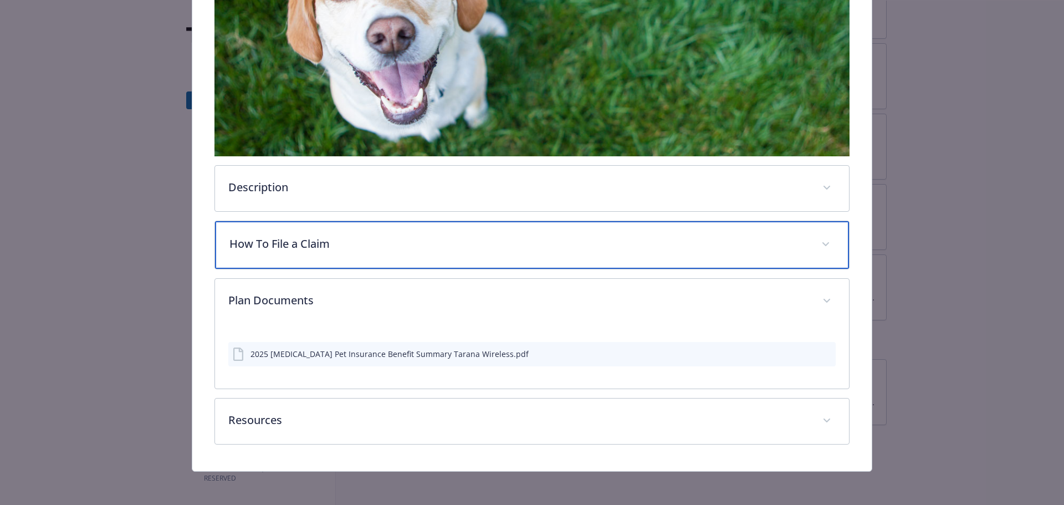
click at [457, 237] on p "How To File a Claim" at bounding box center [519, 244] width 579 height 17
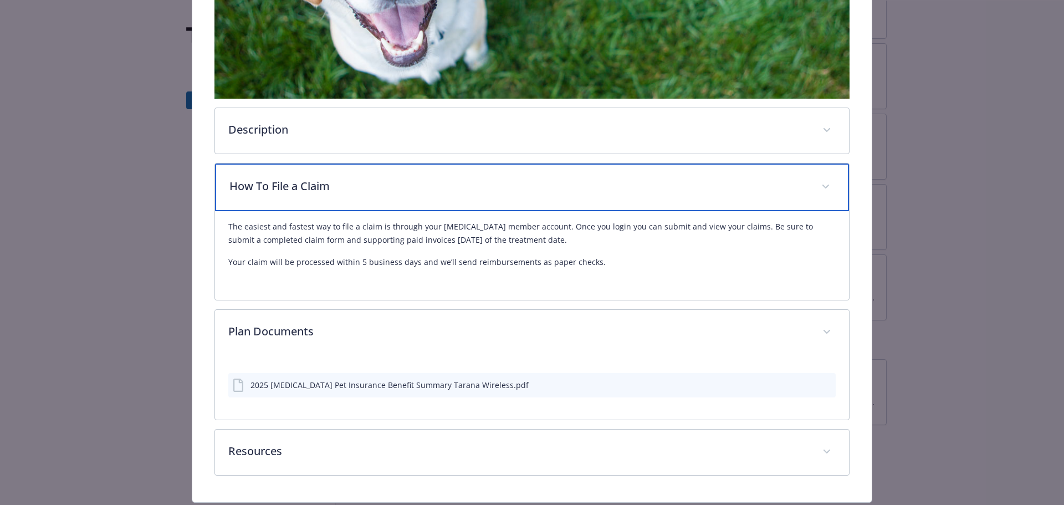
scroll to position [384, 0]
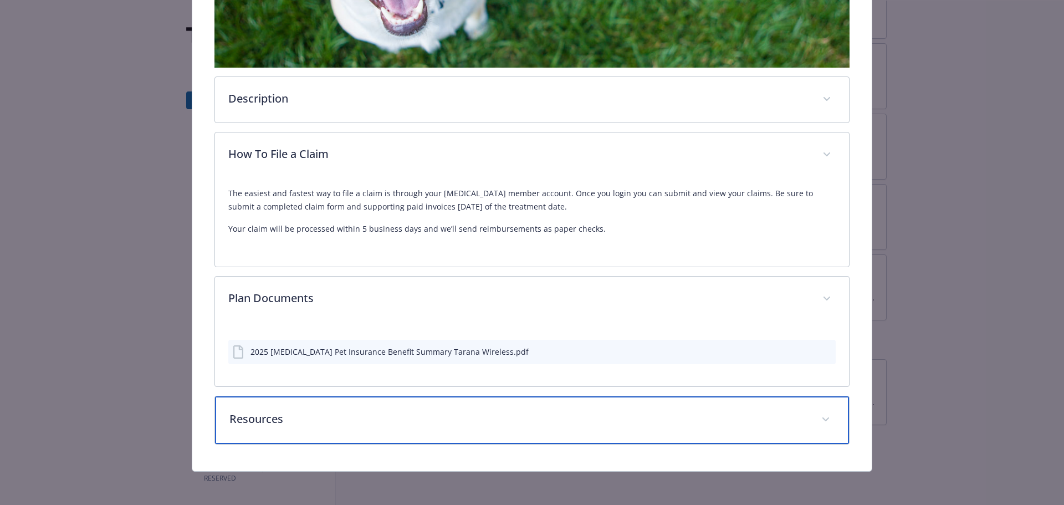
click at [823, 418] on icon "details for plan Community & Social Wellbeing - Wishbone Pet Health Insurance -…" at bounding box center [826, 419] width 7 height 4
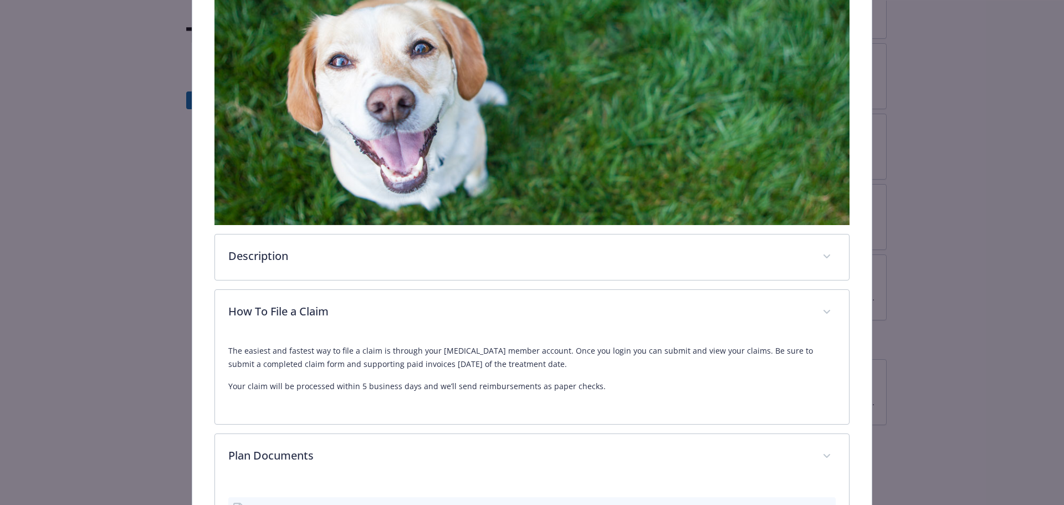
scroll to position [0, 0]
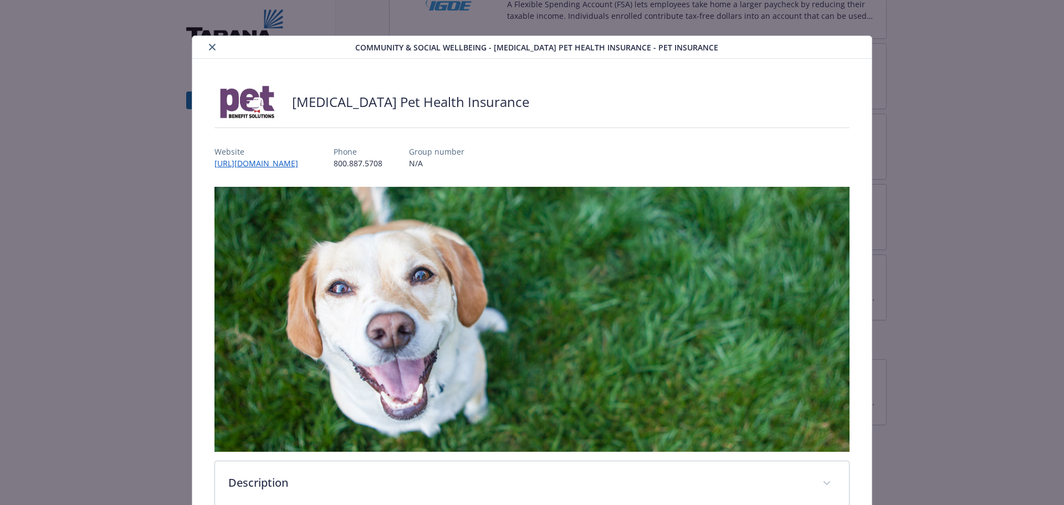
click at [209, 44] on icon "close" at bounding box center [212, 47] width 7 height 7
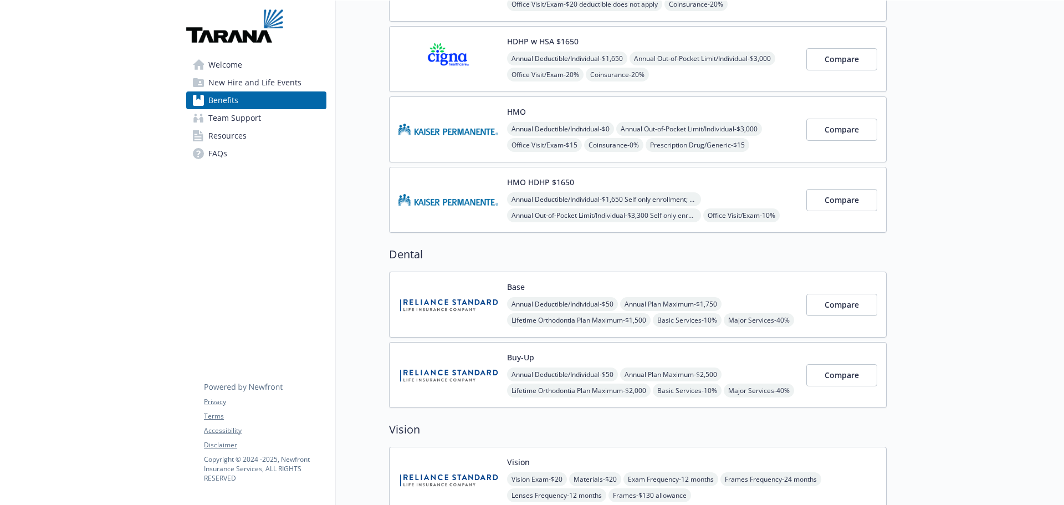
scroll to position [69, 8]
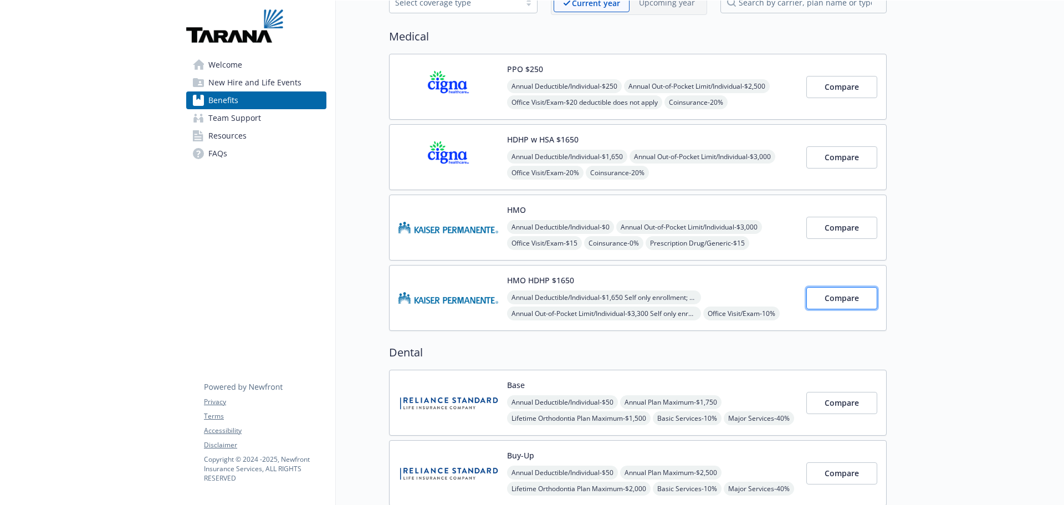
click at [840, 301] on span "Compare" at bounding box center [842, 298] width 34 height 11
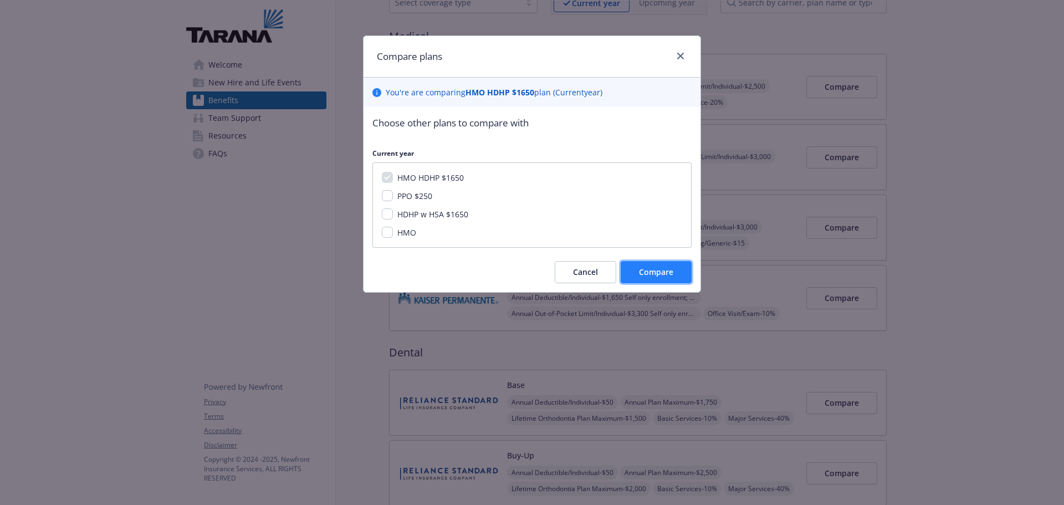
click at [660, 272] on span "Compare" at bounding box center [656, 272] width 34 height 11
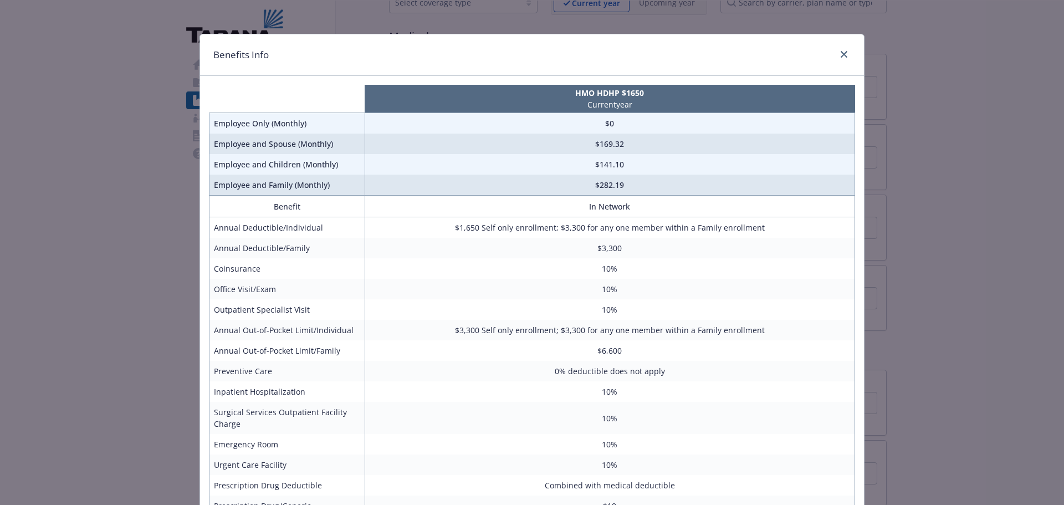
scroll to position [0, 0]
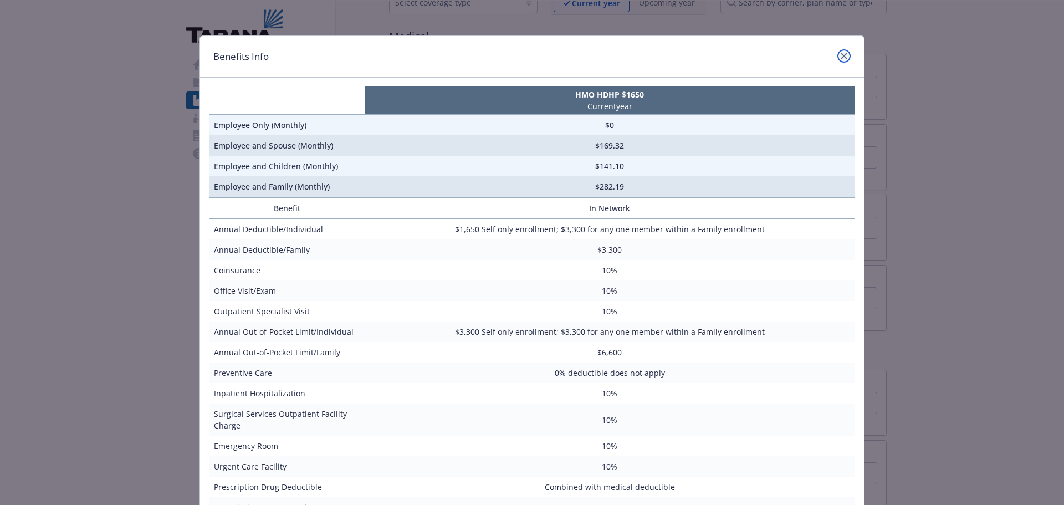
click at [841, 55] on icon "close" at bounding box center [844, 56] width 7 height 7
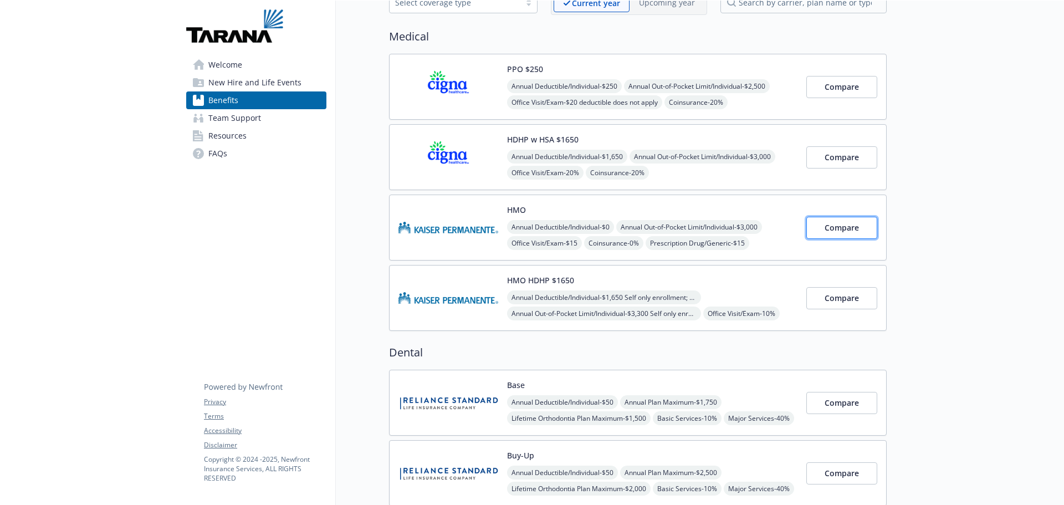
click at [812, 226] on button "Compare" at bounding box center [842, 228] width 71 height 22
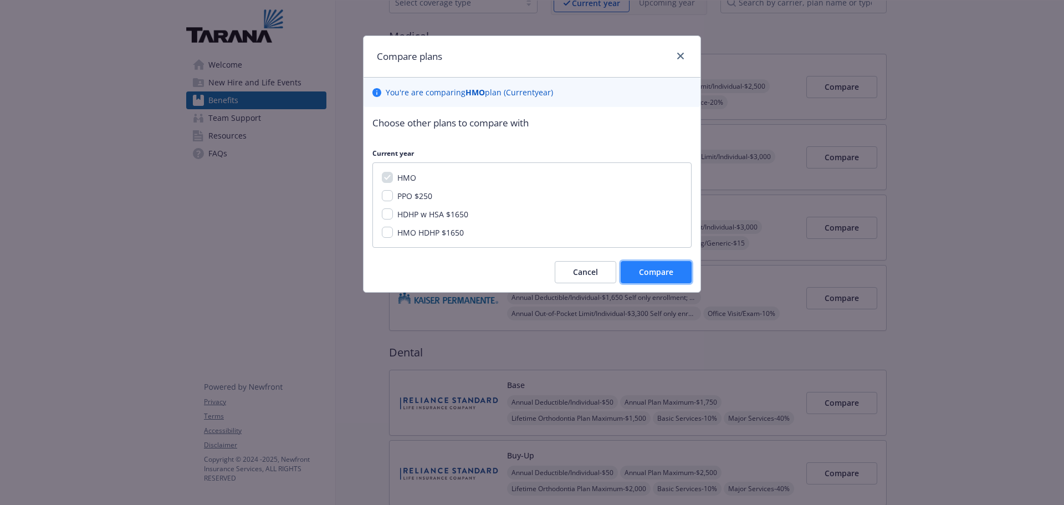
click at [639, 277] on span "Compare" at bounding box center [656, 272] width 34 height 11
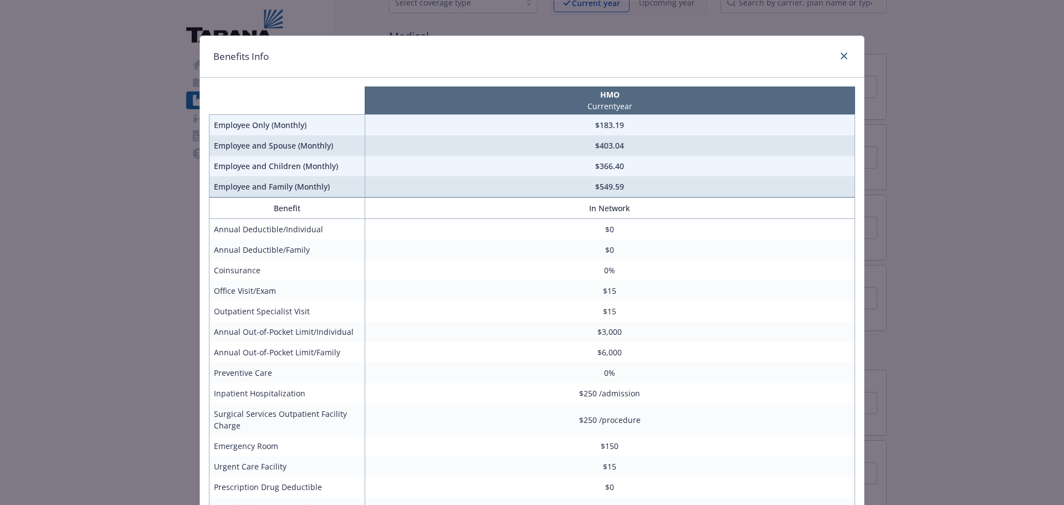
drag, startPoint x: 465, startPoint y: 54, endPoint x: 455, endPoint y: 45, distance: 13.8
click at [420, 37] on div "Benefits Info" at bounding box center [532, 57] width 664 height 42
drag, startPoint x: 782, startPoint y: 320, endPoint x: 955, endPoint y: 431, distance: 205.4
click at [955, 431] on div "Benefits Info HMO Current year Employee Only (Monthly) $183.19 Employee and Spo…" at bounding box center [532, 252] width 1064 height 505
click at [843, 58] on icon "close" at bounding box center [844, 56] width 7 height 7
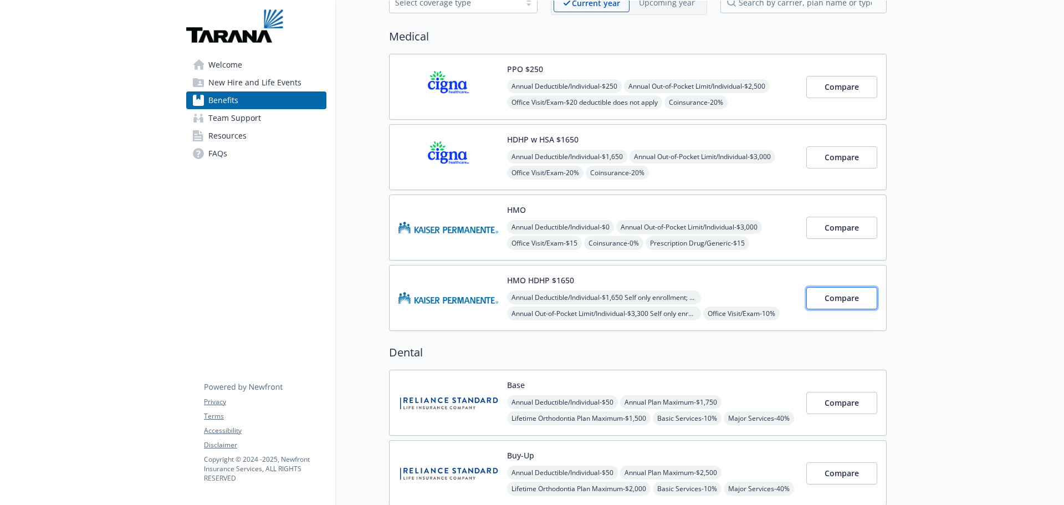
click at [845, 302] on span "Compare" at bounding box center [842, 298] width 34 height 11
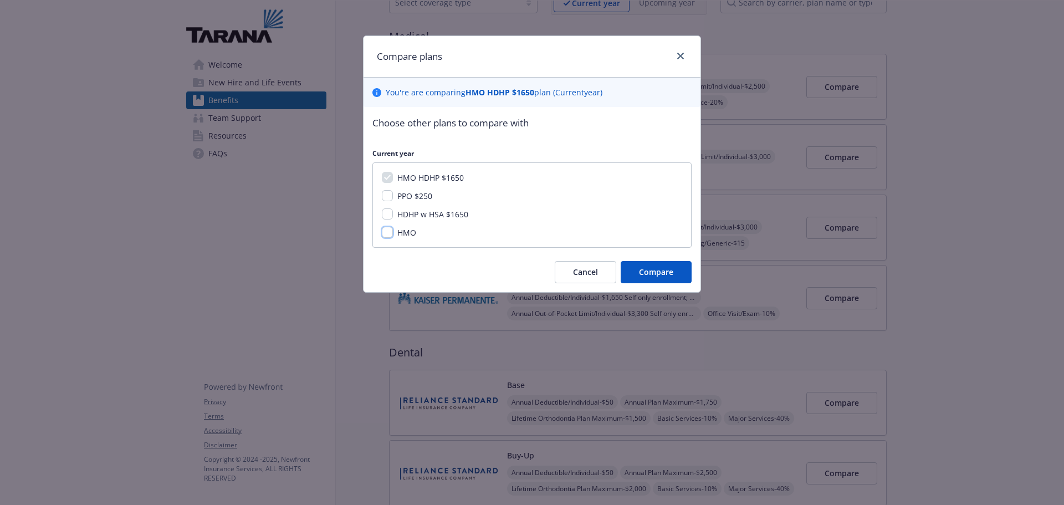
click at [390, 231] on input "HMO" at bounding box center [387, 232] width 11 height 11
checkbox input "true"
click at [661, 274] on span "Compare" at bounding box center [656, 272] width 34 height 11
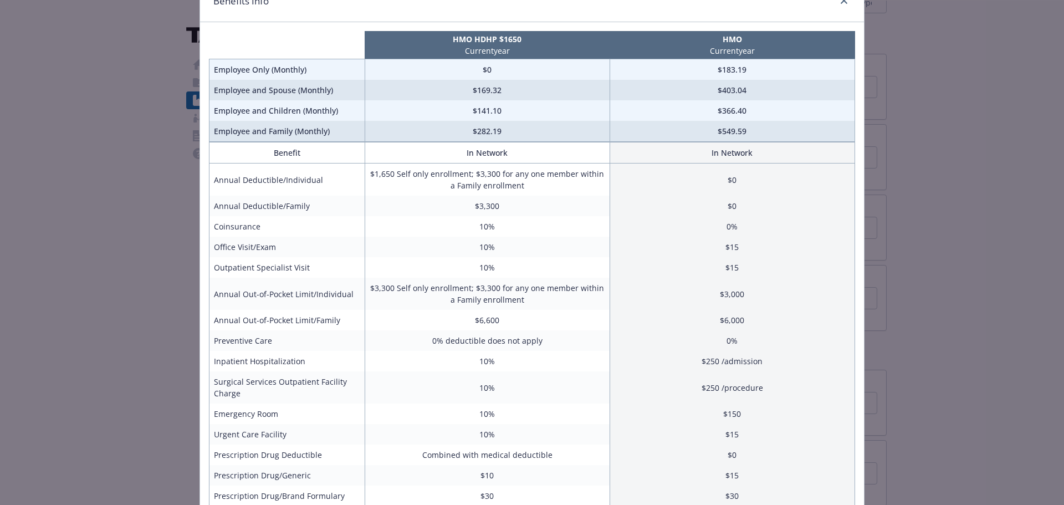
scroll to position [111, 0]
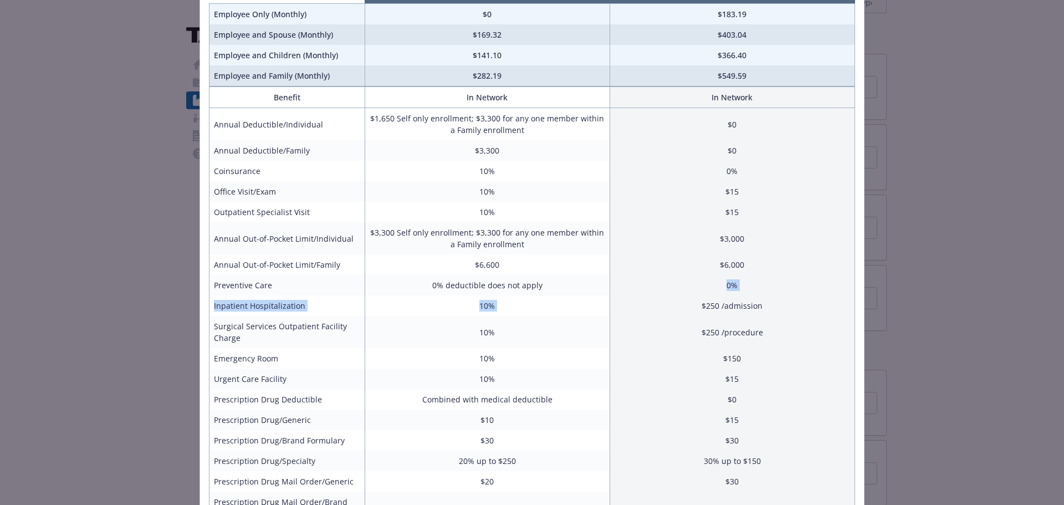
drag, startPoint x: 621, startPoint y: 291, endPoint x: 637, endPoint y: 302, distance: 19.2
click at [629, 305] on tbody "Annual Deductible/Individual $1,650 Self only enrollment; $3,300 for any one me…" at bounding box center [533, 336] width 646 height 457
click at [925, 261] on div "Benefits Info HMO HDHP $1650 Current year HMO Current year Employee Only (Month…" at bounding box center [532, 252] width 1064 height 505
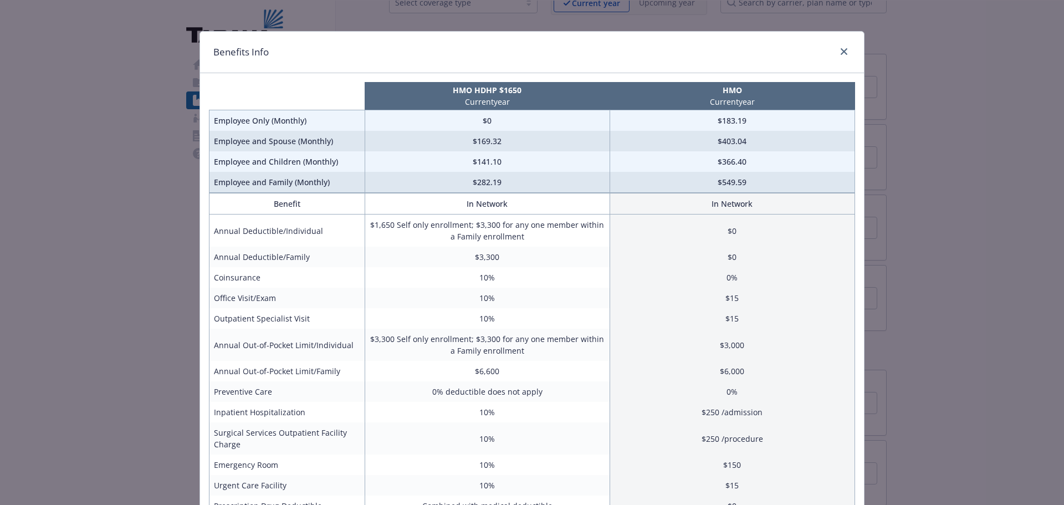
scroll to position [0, 0]
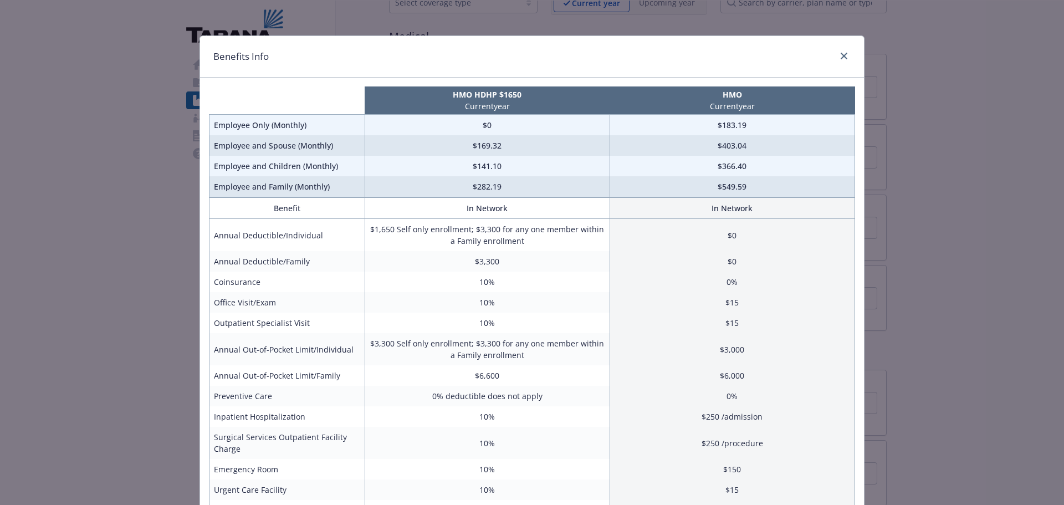
click at [955, 99] on div "Benefits Info HMO HDHP $1650 Current year HMO Current year Employee Only (Month…" at bounding box center [532, 252] width 1064 height 505
drag, startPoint x: 951, startPoint y: 251, endPoint x: 1011, endPoint y: 129, distance: 135.4
click at [956, 235] on div "Benefits Info HMO HDHP $1650 Current year HMO Current year Employee Only (Month…" at bounding box center [532, 252] width 1064 height 505
click at [953, 135] on div "Benefits Info HMO HDHP $1650 Current year HMO Current year Employee Only (Month…" at bounding box center [532, 252] width 1064 height 505
click at [911, 118] on div "Benefits Info HMO HDHP $1650 Current year HMO Current year Employee Only (Month…" at bounding box center [532, 252] width 1064 height 505
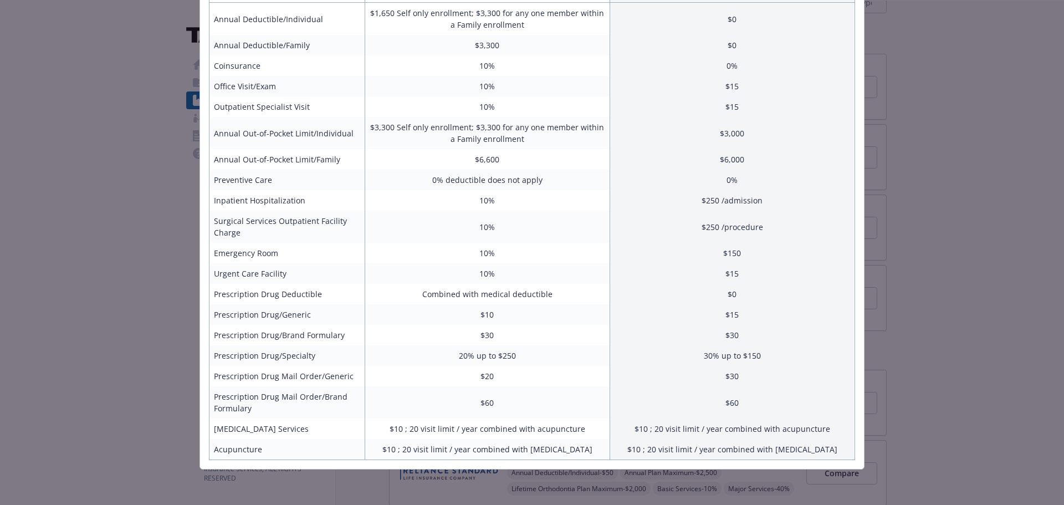
scroll to position [161, 0]
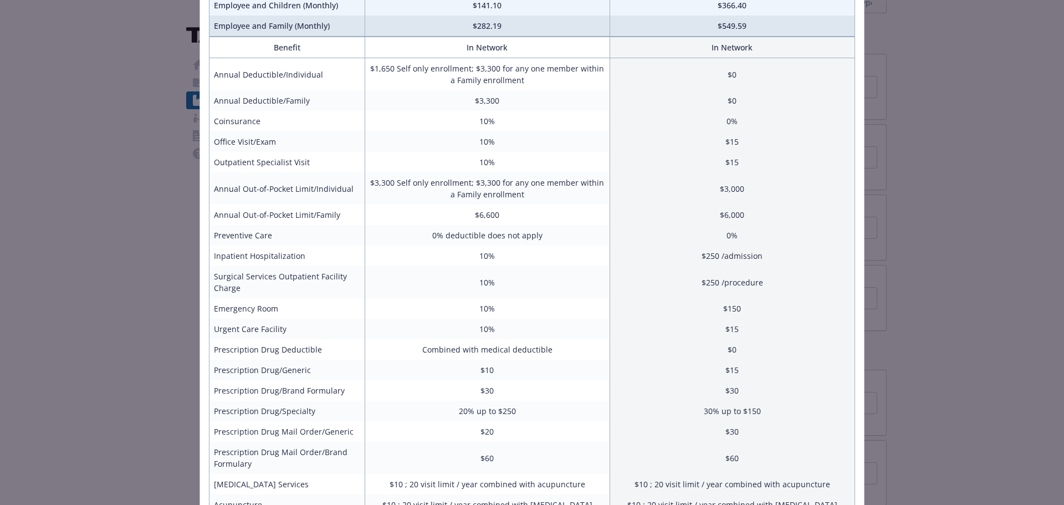
click at [903, 182] on div "Benefits Info HMO HDHP $1650 Current year HMO Current year Employee Only (Month…" at bounding box center [532, 252] width 1064 height 505
